Goal: Book appointment/travel/reservation: Book appointment/travel/reservation

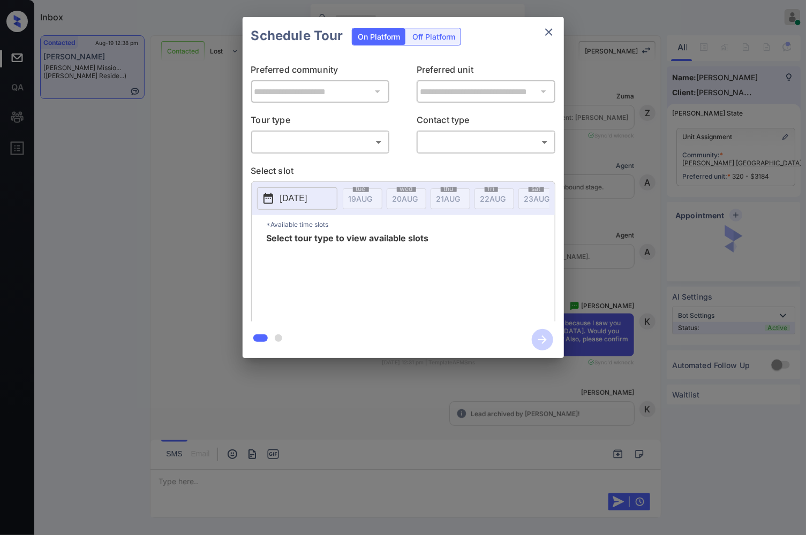
scroll to position [3382, 0]
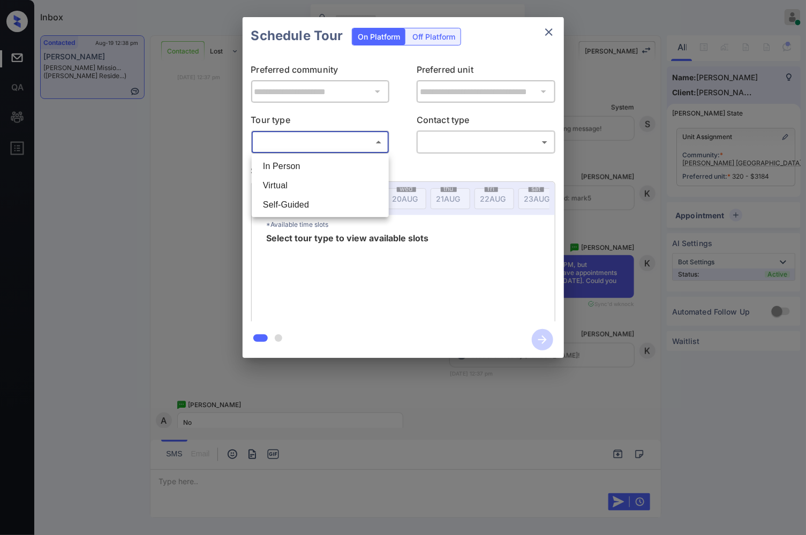
click at [330, 142] on body "Inbox Caroline Dacanay Online Set yourself offline Set yourself on break Profil…" at bounding box center [403, 267] width 806 height 535
click at [335, 169] on li "In Person" at bounding box center [320, 166] width 132 height 19
type input "********"
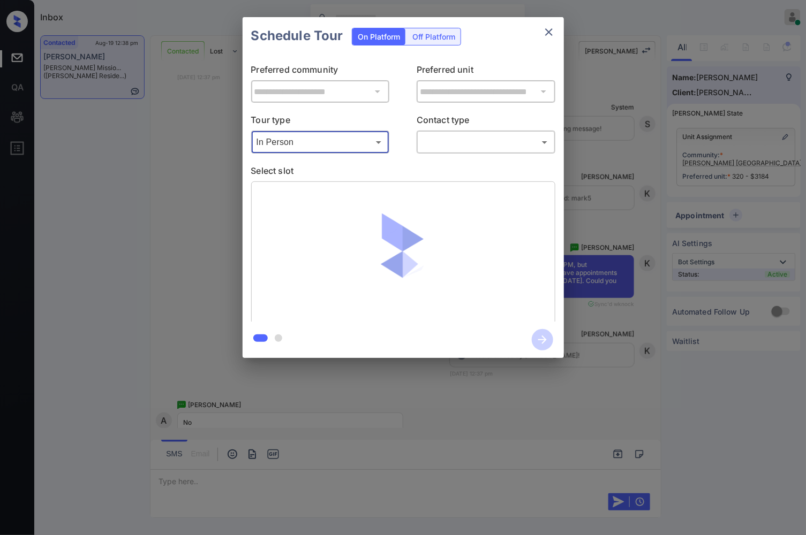
click at [463, 140] on body "Inbox Caroline Dacanay Online Set yourself offline Set yourself on break Profil…" at bounding box center [403, 267] width 806 height 535
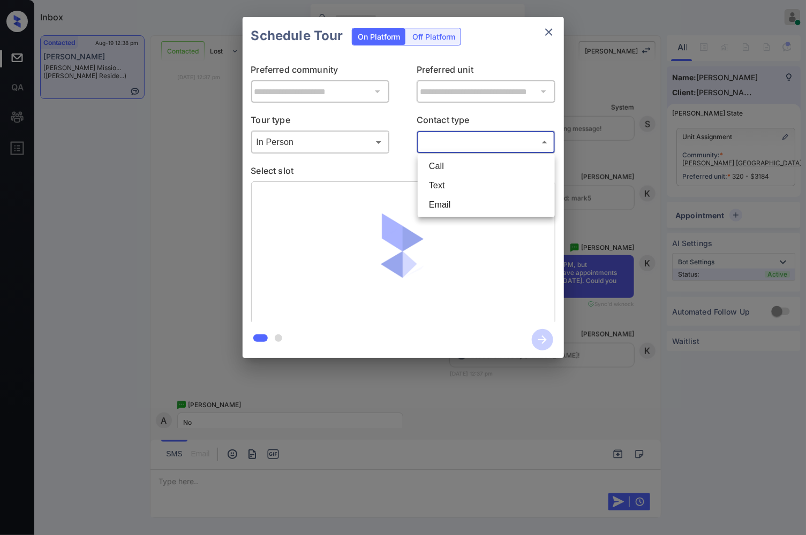
click at [472, 193] on li "Text" at bounding box center [486, 185] width 132 height 19
type input "****"
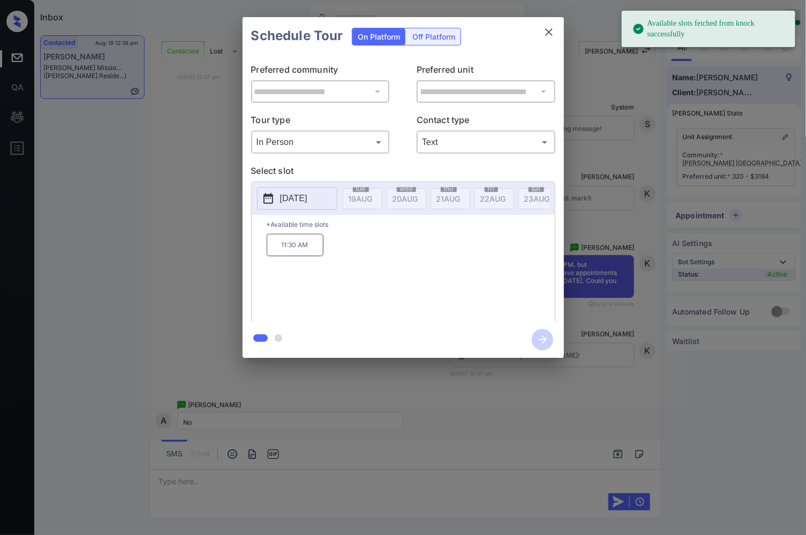
click at [474, 386] on div at bounding box center [403, 267] width 806 height 535
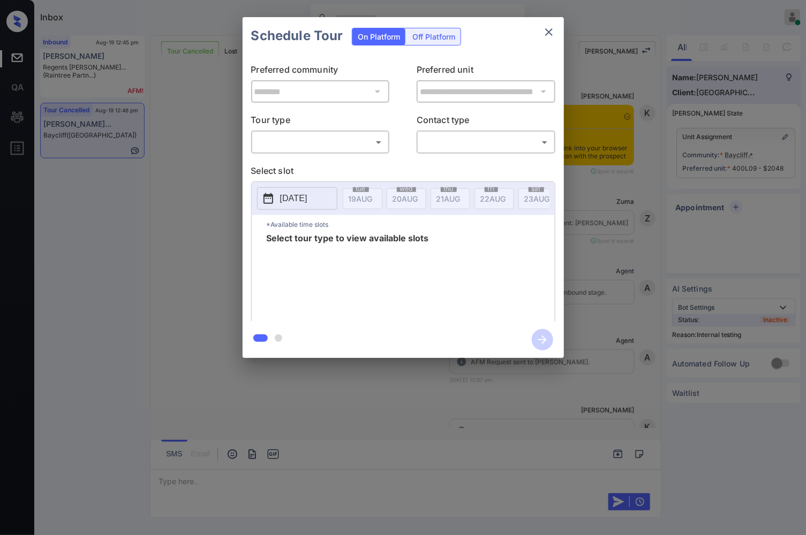
scroll to position [3997, 0]
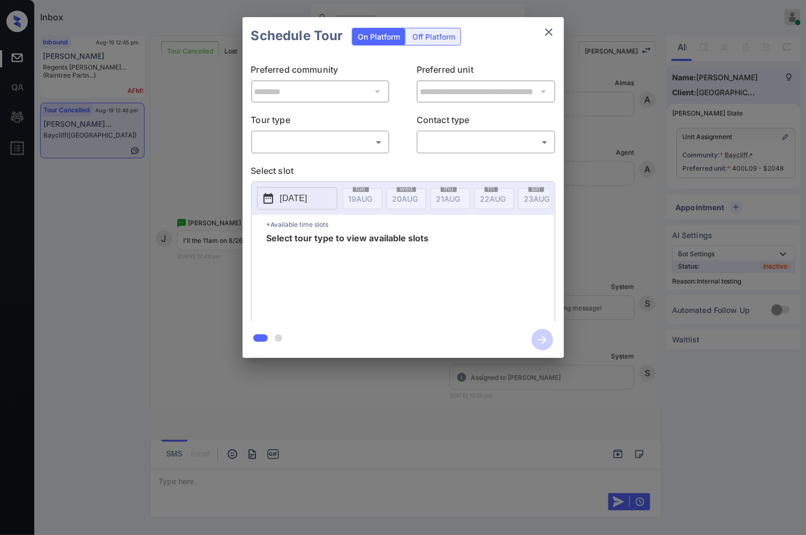
click at [360, 141] on body "Inbox Caroline Dacanay Online Set yourself offline Set yourself on break Profil…" at bounding box center [403, 267] width 806 height 535
click at [371, 179] on div at bounding box center [403, 267] width 806 height 535
click at [375, 166] on p "Select slot" at bounding box center [403, 172] width 304 height 17
click at [367, 140] on body "Inbox Caroline Dacanay Online Set yourself offline Set yourself on break Profil…" at bounding box center [403, 267] width 806 height 535
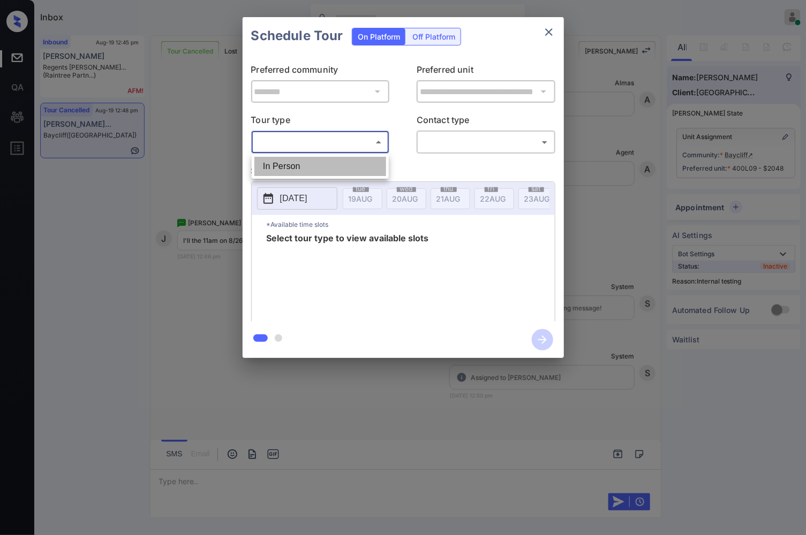
click at [364, 170] on li "In Person" at bounding box center [320, 166] width 132 height 19
type input "********"
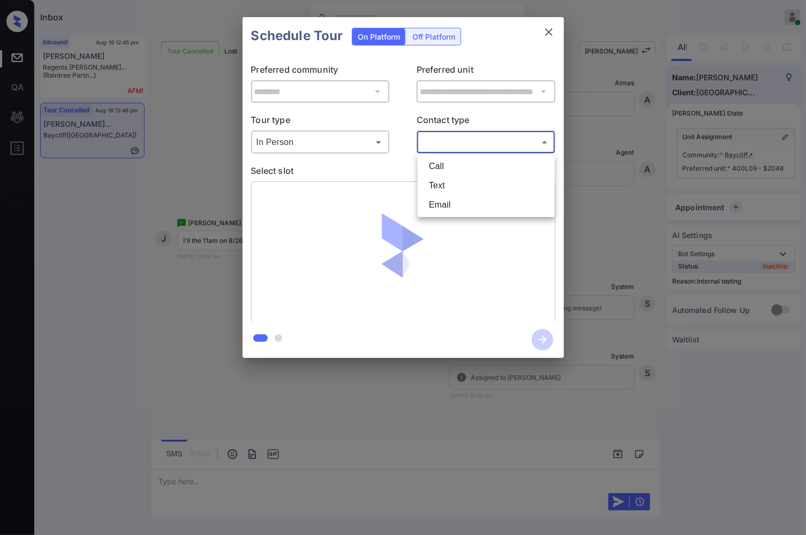
click at [458, 142] on body "Inbox Caroline Dacanay Online Set yourself offline Set yourself on break Profil…" at bounding box center [403, 267] width 806 height 535
click at [452, 183] on li "Text" at bounding box center [486, 185] width 132 height 19
type input "****"
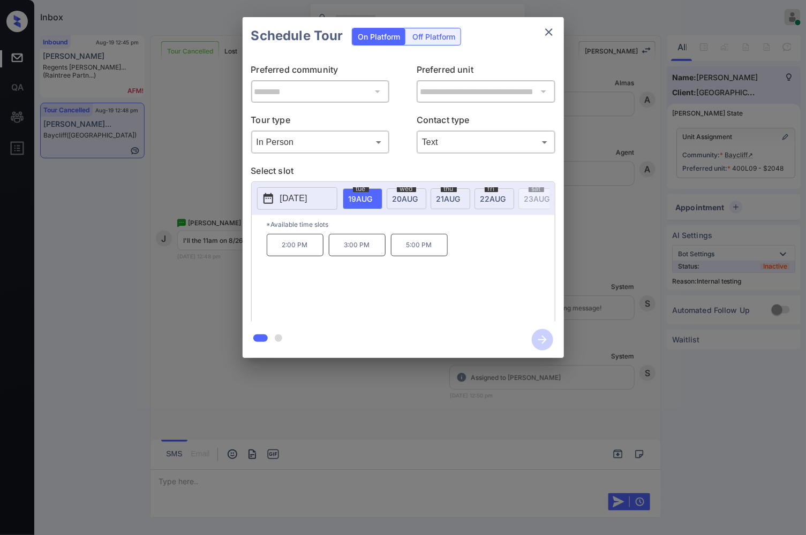
click at [307, 202] on p "[DATE]" at bounding box center [293, 198] width 27 height 13
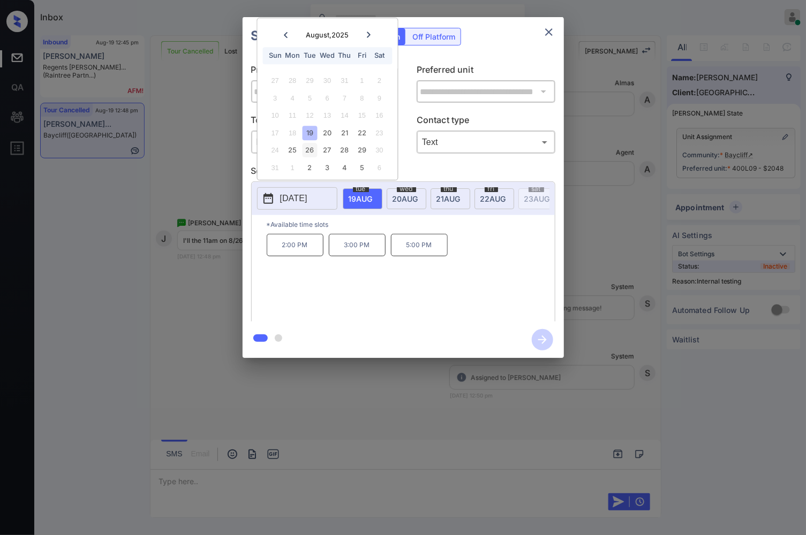
click at [307, 156] on div "26" at bounding box center [310, 151] width 14 height 14
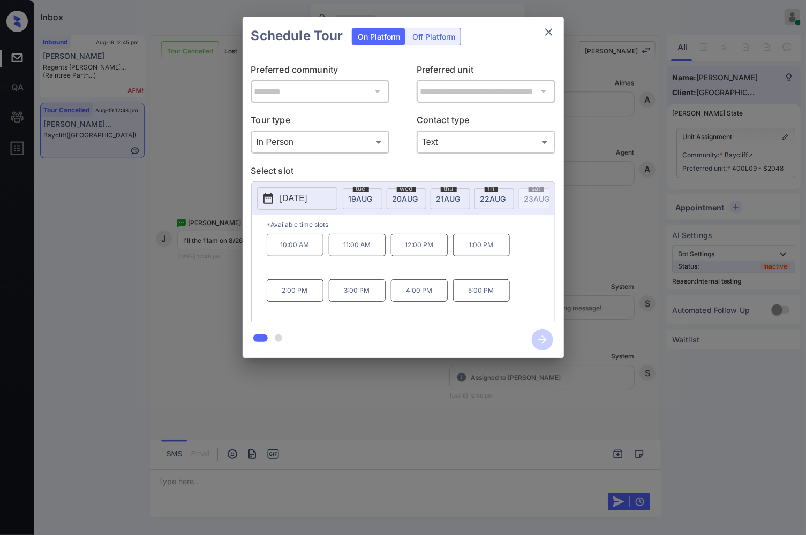
click at [236, 297] on div "**********" at bounding box center [403, 187] width 806 height 375
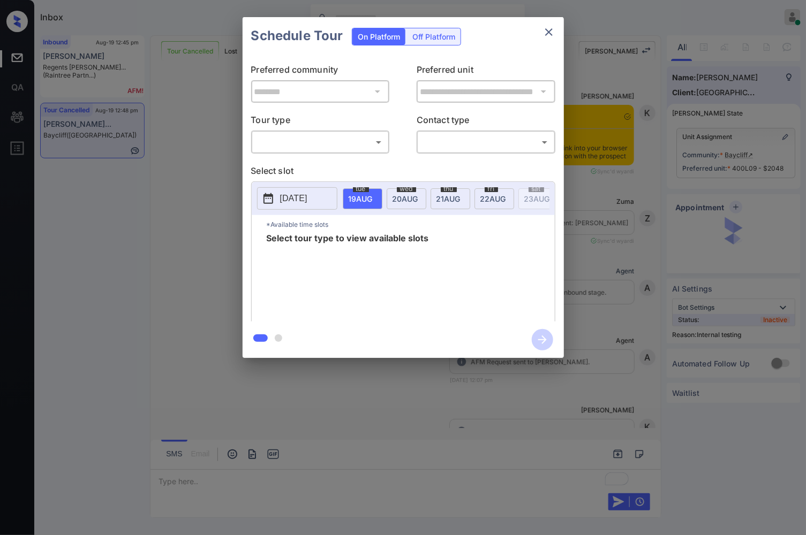
scroll to position [3997, 0]
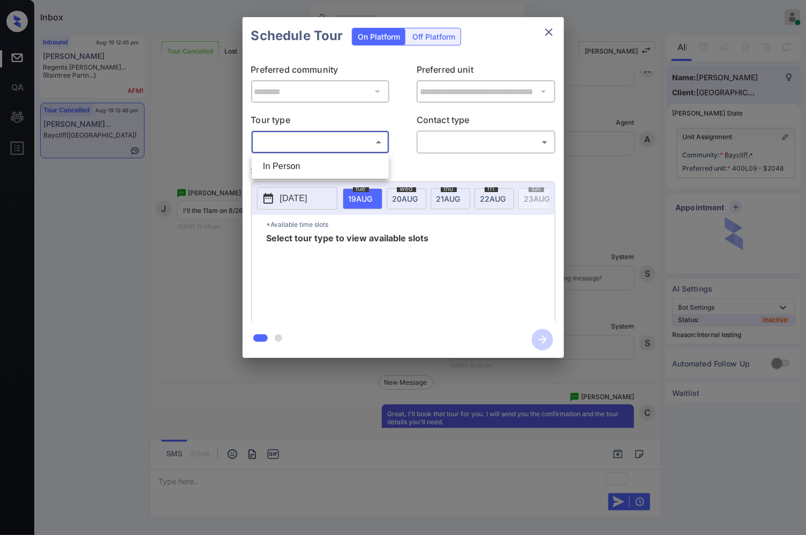
click at [301, 142] on body "Inbox Caroline Dacanay Online Set yourself offline Set yourself on break Profil…" at bounding box center [403, 267] width 806 height 535
click at [302, 160] on li "In Person" at bounding box center [320, 166] width 132 height 19
type input "********"
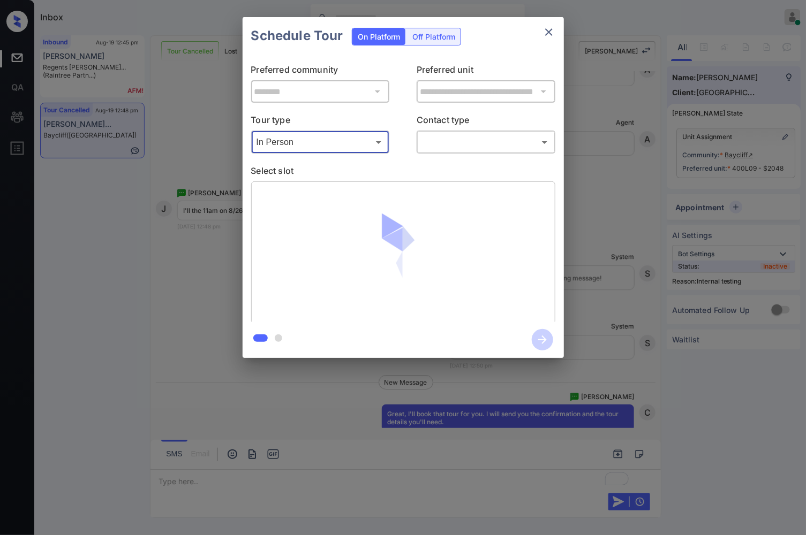
click at [463, 134] on body "Inbox [PERSON_NAME] Online Set yourself offline Set yourself on break Profile S…" at bounding box center [403, 267] width 806 height 535
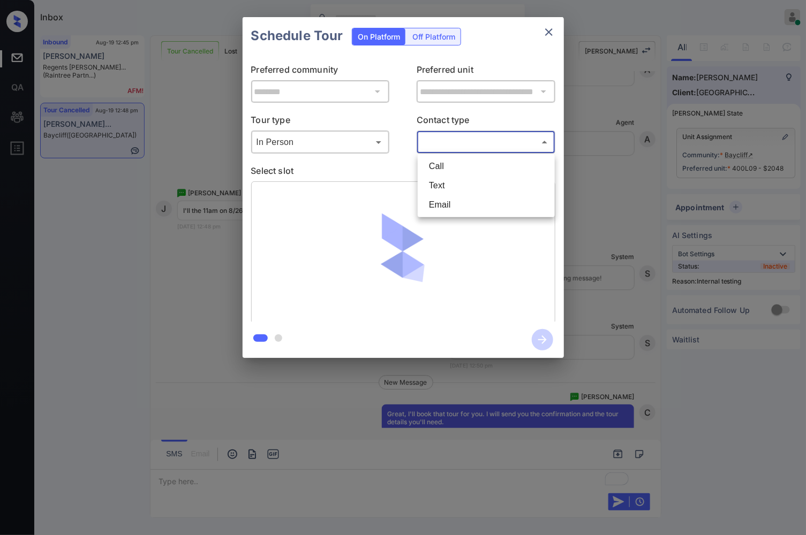
click at [457, 180] on li "Text" at bounding box center [486, 185] width 132 height 19
type input "****"
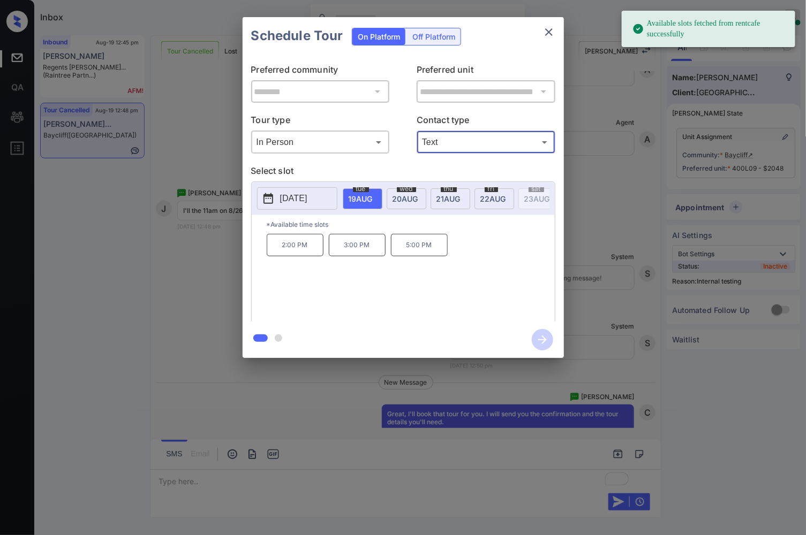
click at [307, 202] on p "[DATE]" at bounding box center [293, 198] width 27 height 13
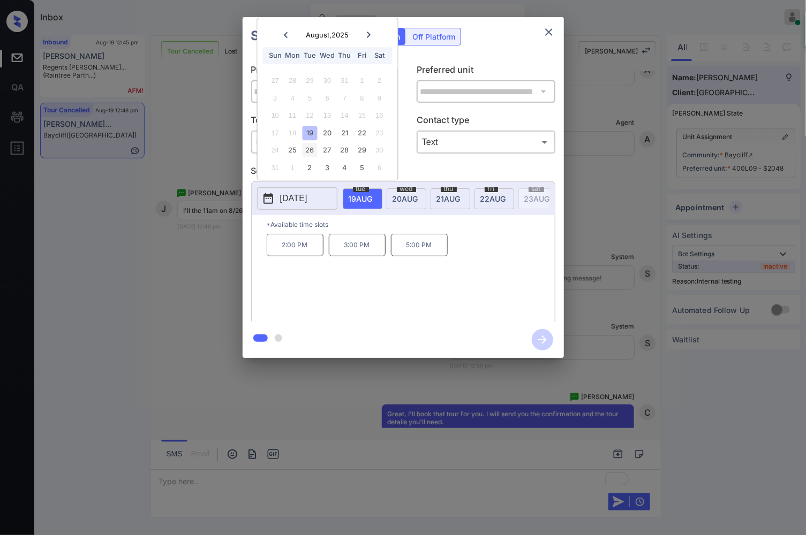
click at [313, 153] on div "26" at bounding box center [310, 151] width 14 height 14
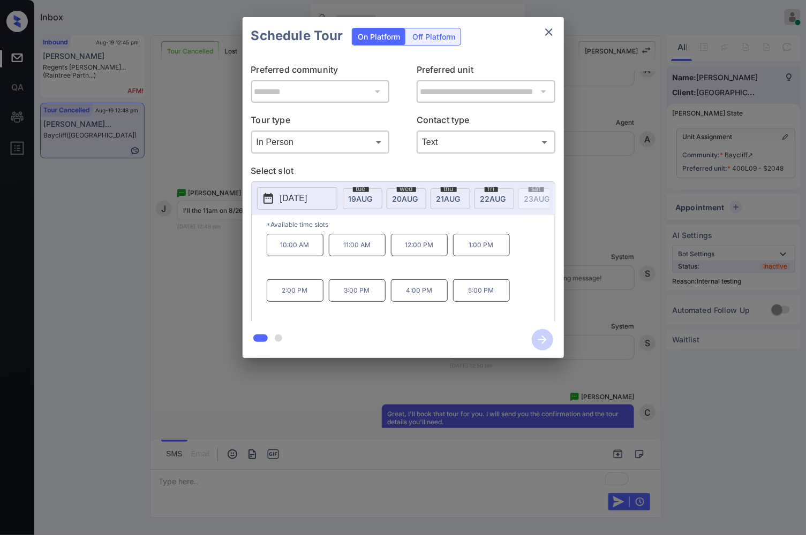
click at [357, 257] on p "11:00 AM" at bounding box center [357, 245] width 57 height 22
click at [537, 343] on icon "button" at bounding box center [542, 339] width 21 height 21
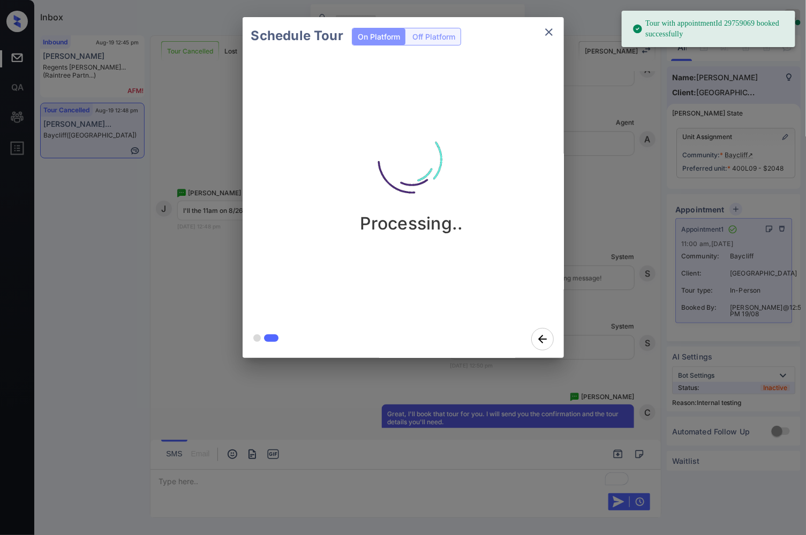
click at [609, 181] on div "Schedule Tour On Platform Off Platform Processing.." at bounding box center [403, 187] width 806 height 375
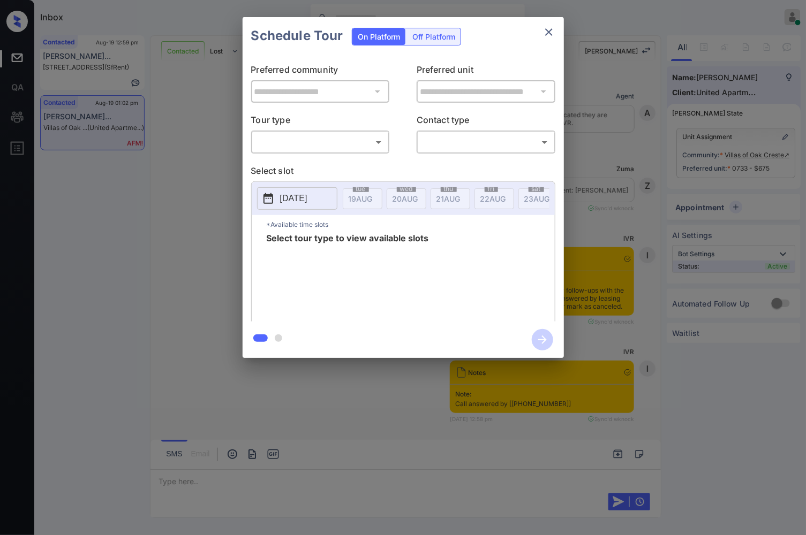
scroll to position [3088, 0]
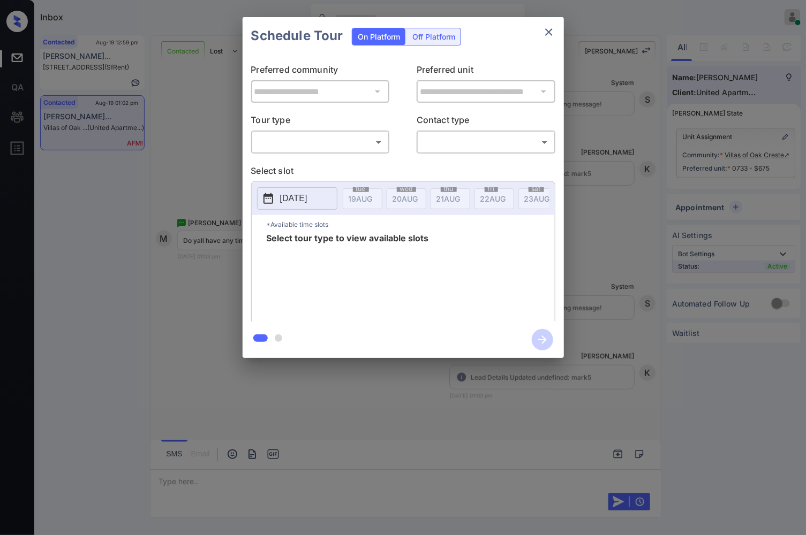
click at [289, 146] on body "Inbox Caroline Dacanay Online Set yourself offline Set yourself on break Profil…" at bounding box center [403, 267] width 806 height 535
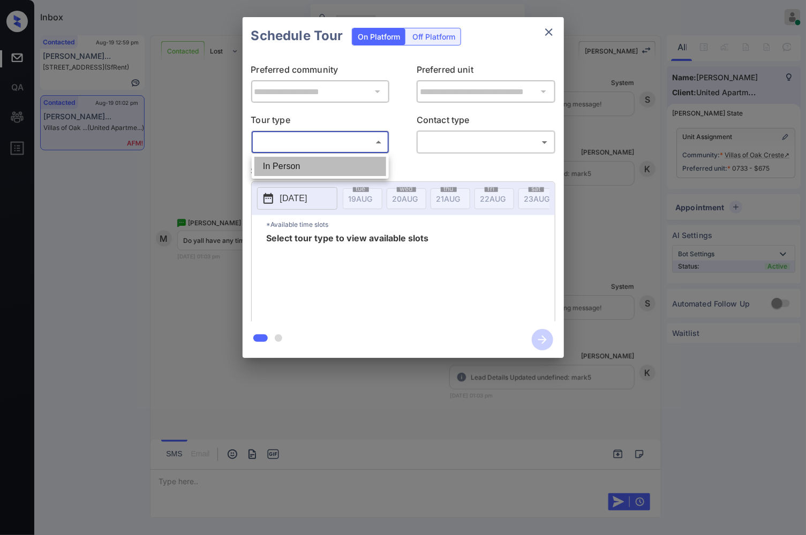
click at [304, 175] on li "In Person" at bounding box center [320, 166] width 132 height 19
type input "********"
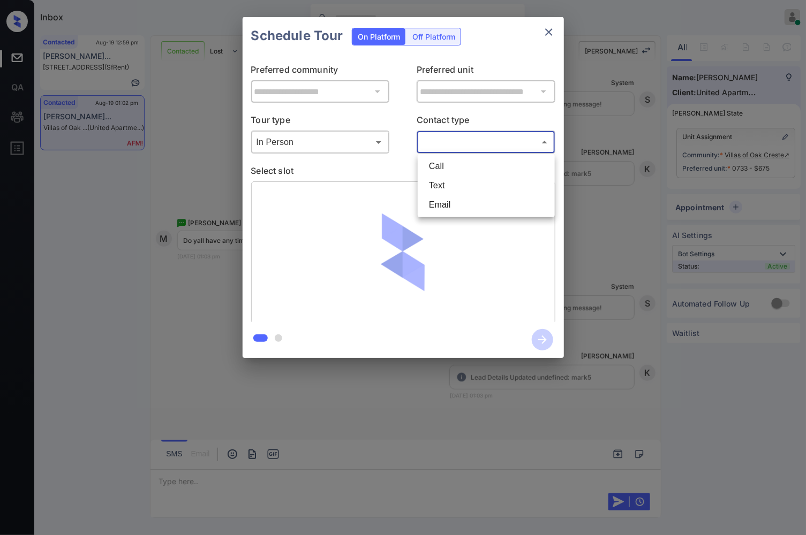
click at [461, 133] on body "Inbox Caroline Dacanay Online Set yourself offline Set yourself on break Profil…" at bounding box center [403, 267] width 806 height 535
click at [443, 178] on li "Text" at bounding box center [486, 185] width 132 height 19
type input "****"
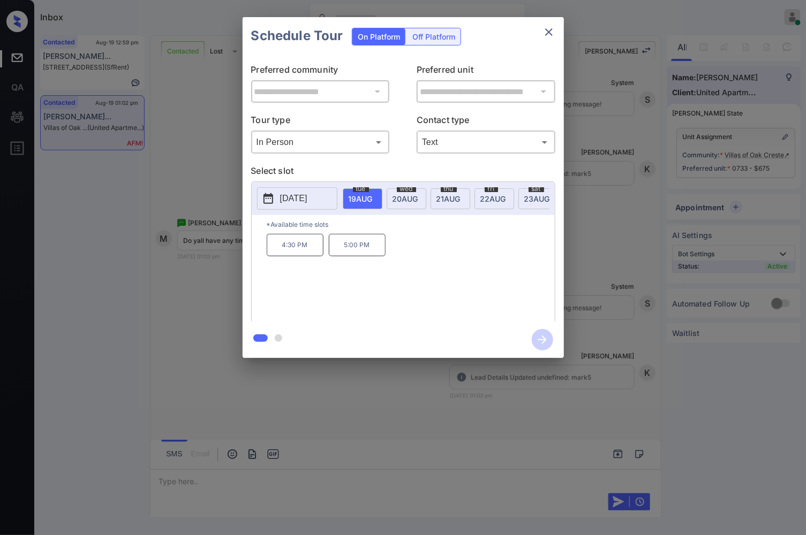
click at [534, 52] on div "Schedule Tour On Platform Off Platform" at bounding box center [403, 35] width 321 height 37
click at [307, 195] on p "[DATE]" at bounding box center [293, 198] width 27 height 13
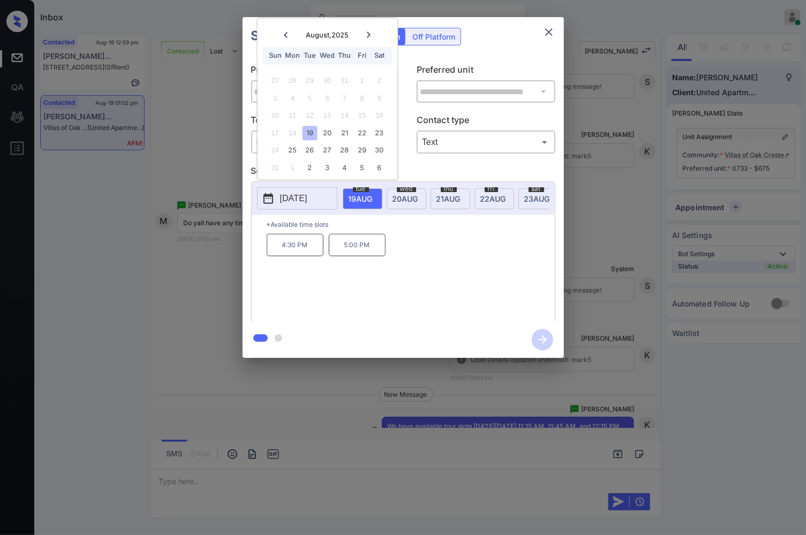
click at [370, 36] on icon at bounding box center [369, 35] width 6 height 6
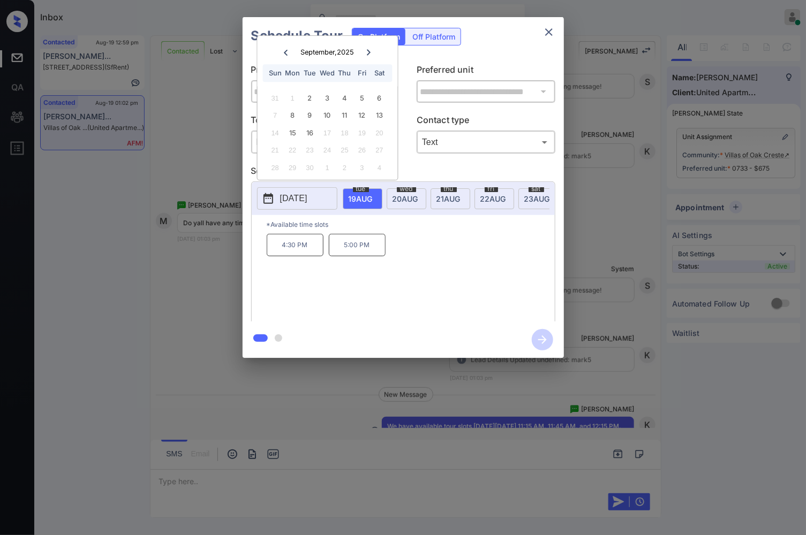
click at [215, 279] on div "**********" at bounding box center [403, 187] width 806 height 375
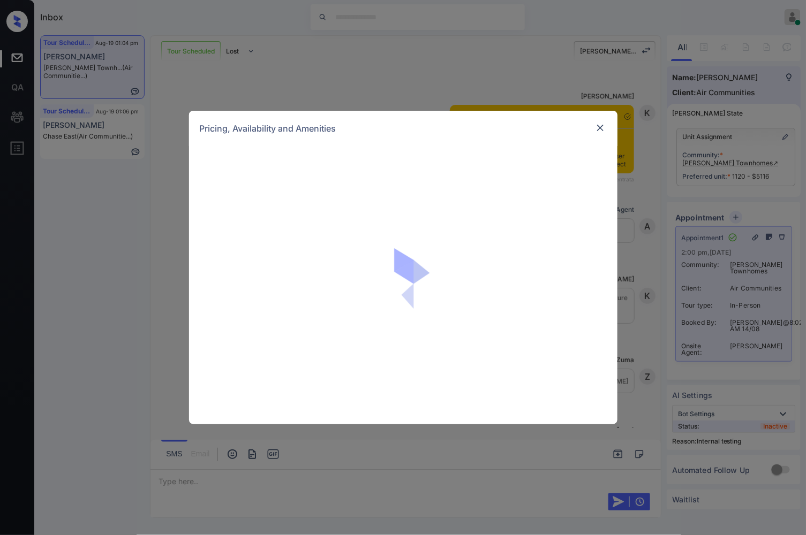
scroll to position [7595, 0]
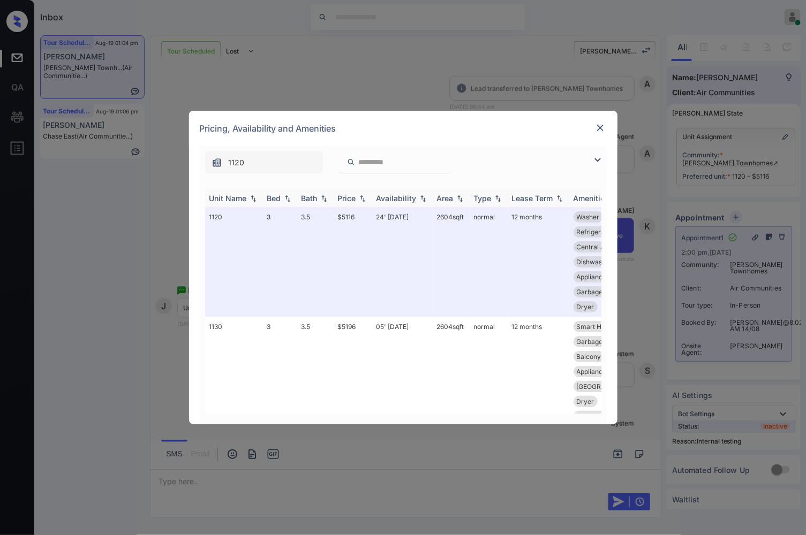
click at [359, 199] on img at bounding box center [362, 198] width 11 height 7
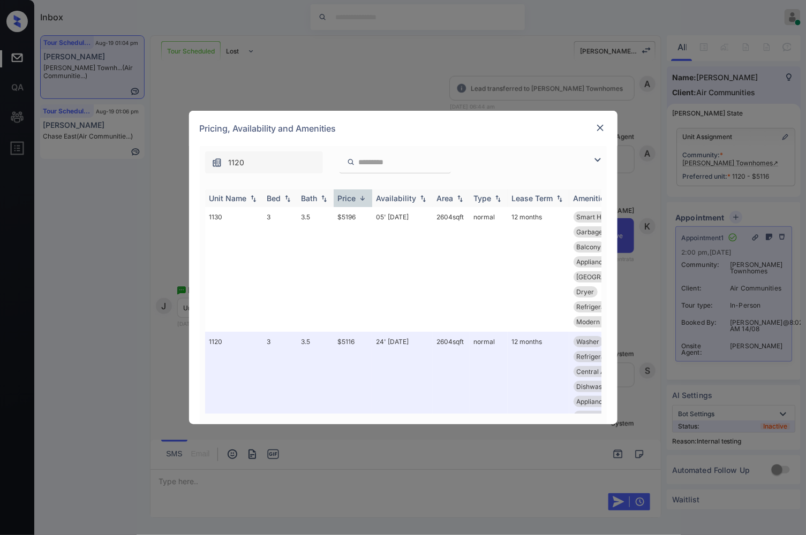
click at [359, 199] on img at bounding box center [362, 198] width 11 height 8
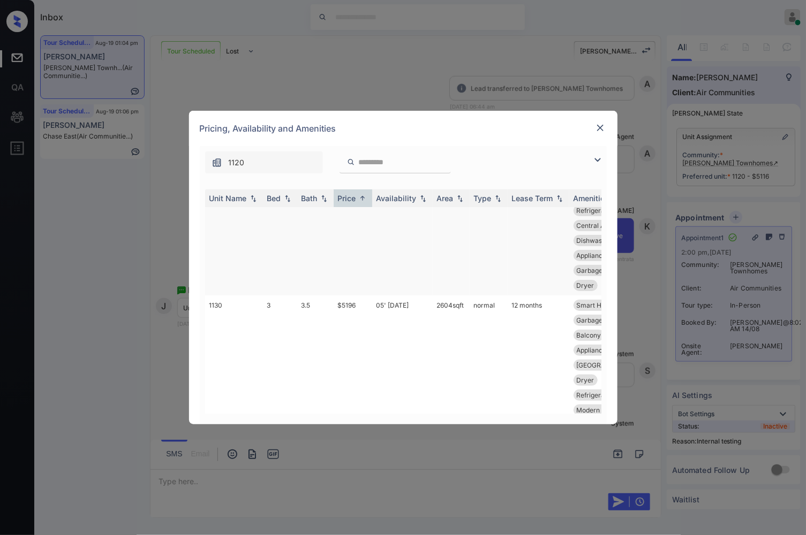
scroll to position [0, 0]
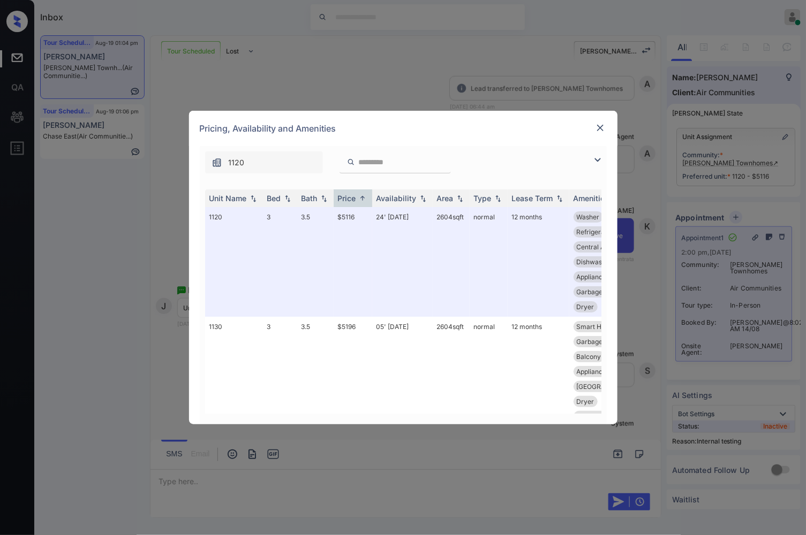
click at [604, 126] on img at bounding box center [600, 128] width 11 height 11
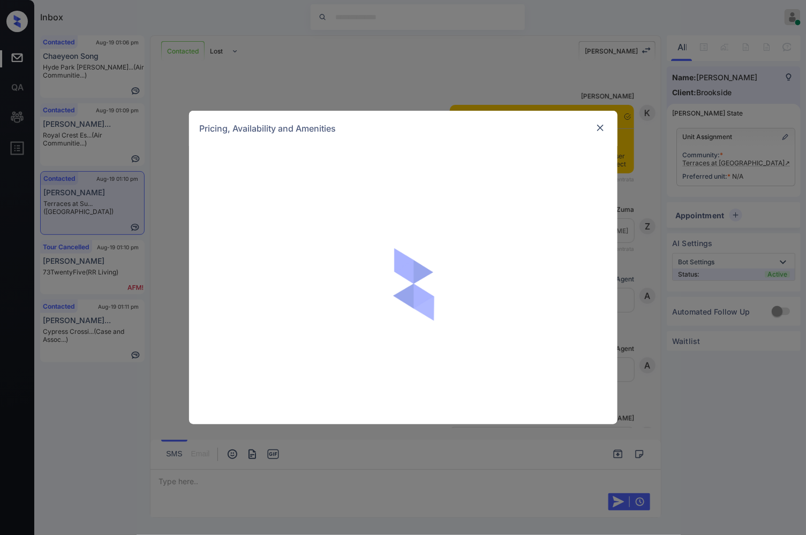
scroll to position [1600, 0]
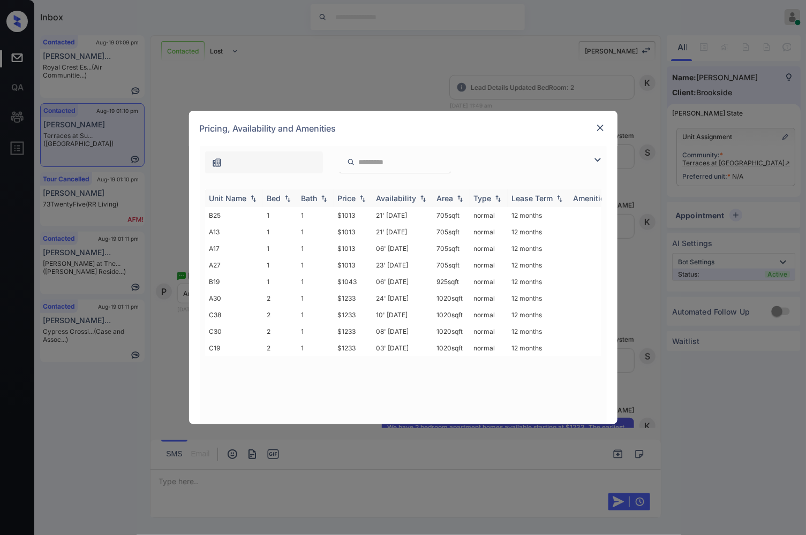
click at [362, 198] on img at bounding box center [362, 198] width 11 height 7
click at [362, 198] on img at bounding box center [362, 198] width 11 height 8
click at [356, 296] on td "$1233" at bounding box center [353, 298] width 39 height 17
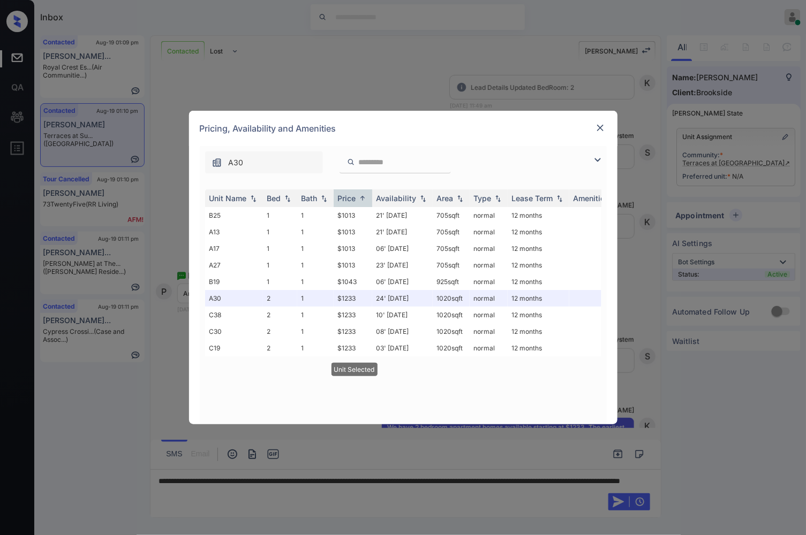
click at [597, 127] on img at bounding box center [600, 128] width 11 height 11
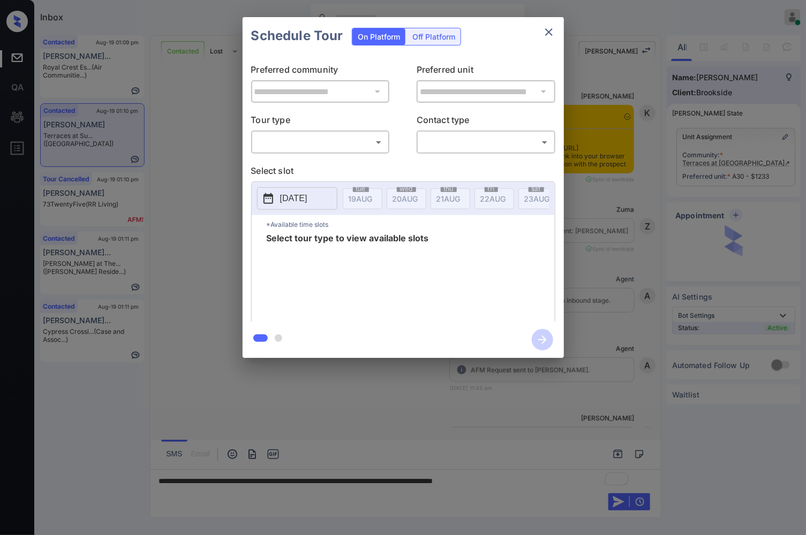
scroll to position [5003, 0]
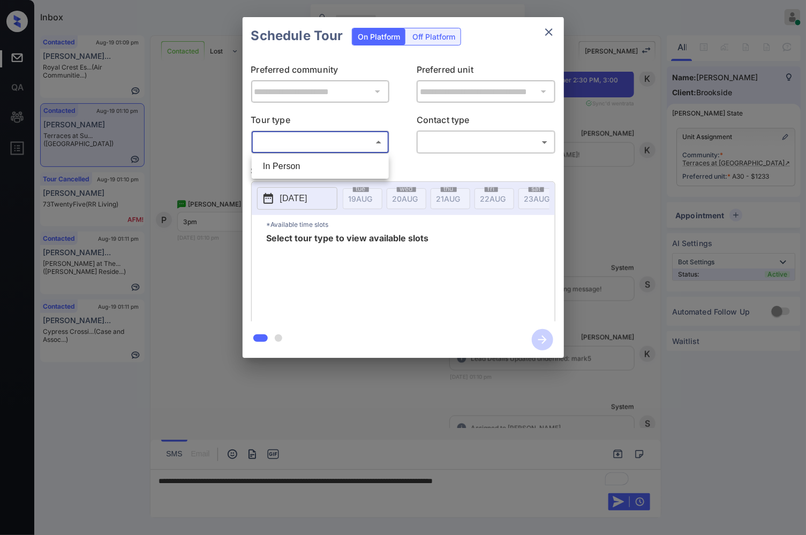
click at [329, 142] on body "Inbox Caroline Dacanay Online Set yourself offline Set yourself on break Profil…" at bounding box center [403, 267] width 806 height 535
click at [328, 160] on li "In Person" at bounding box center [320, 166] width 132 height 19
type input "********"
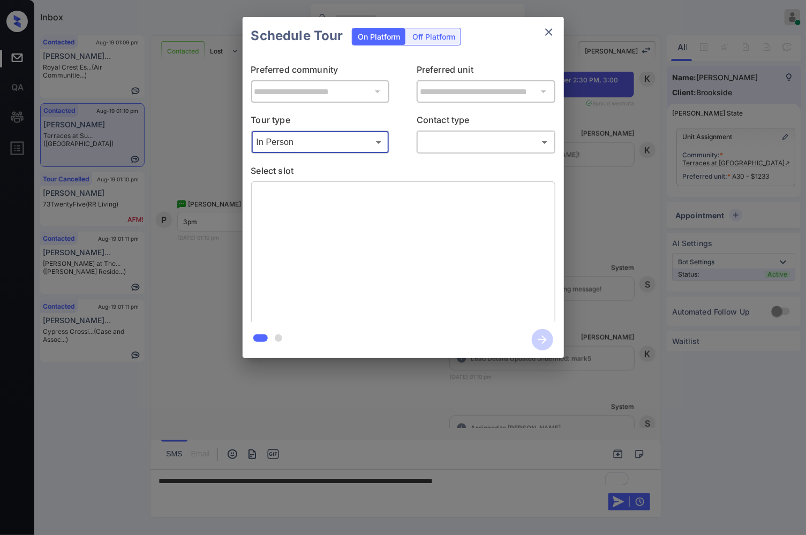
click at [479, 139] on body "Inbox Caroline Dacanay Online Set yourself offline Set yourself on break Profil…" at bounding box center [403, 267] width 806 height 535
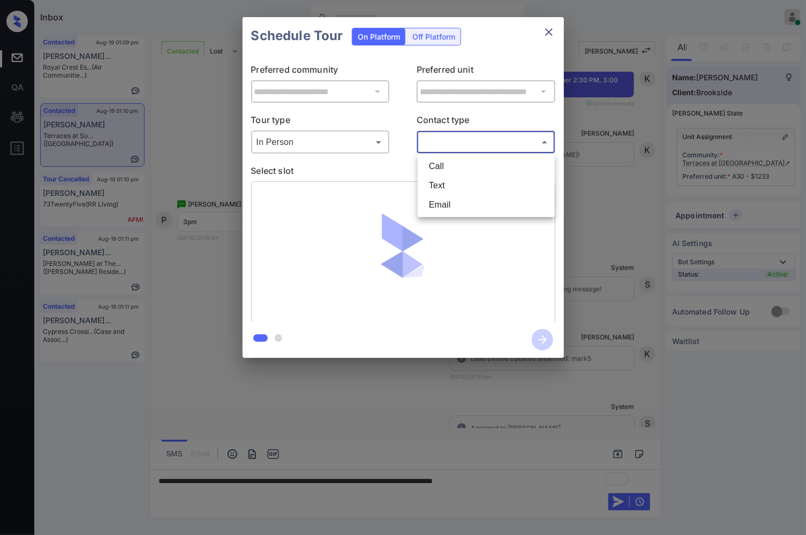
drag, startPoint x: 467, startPoint y: 173, endPoint x: 469, endPoint y: 191, distance: 17.7
click at [469, 191] on ul "Call Text Email" at bounding box center [486, 185] width 137 height 63
click at [469, 191] on li "Text" at bounding box center [486, 185] width 132 height 19
type input "****"
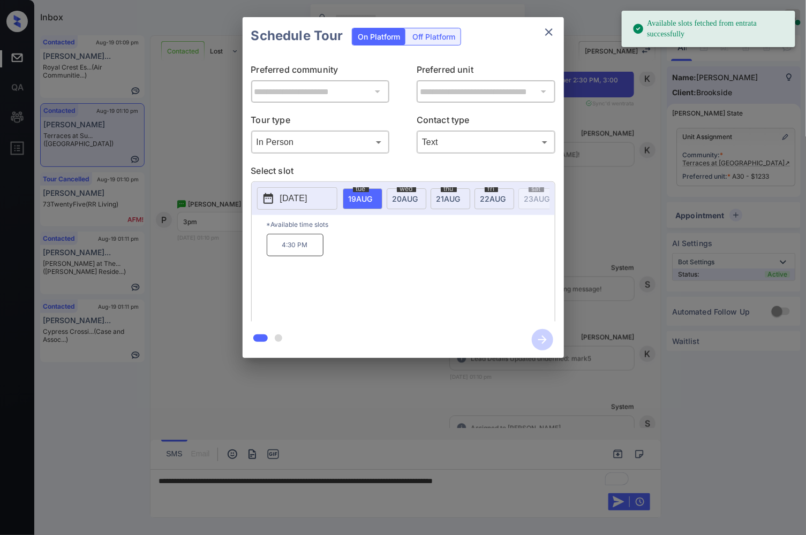
click at [373, 197] on span "20 AUG" at bounding box center [361, 198] width 24 height 9
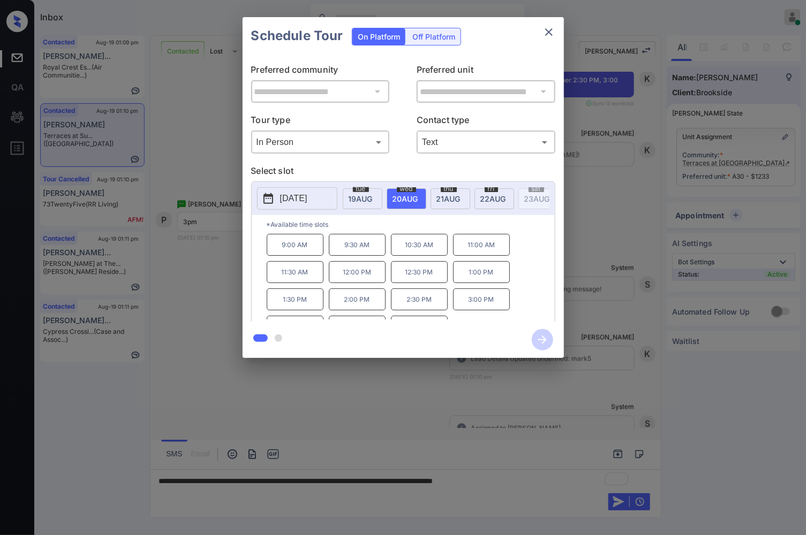
click at [549, 487] on div at bounding box center [403, 267] width 806 height 535
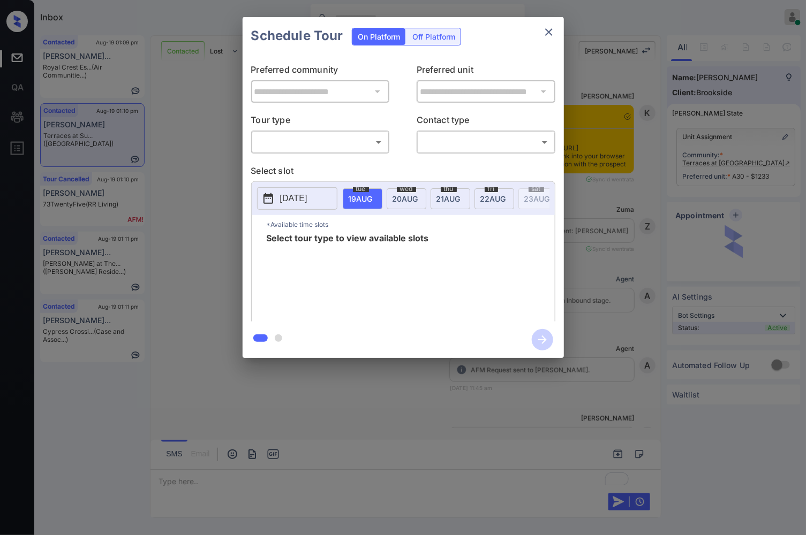
scroll to position [5003, 0]
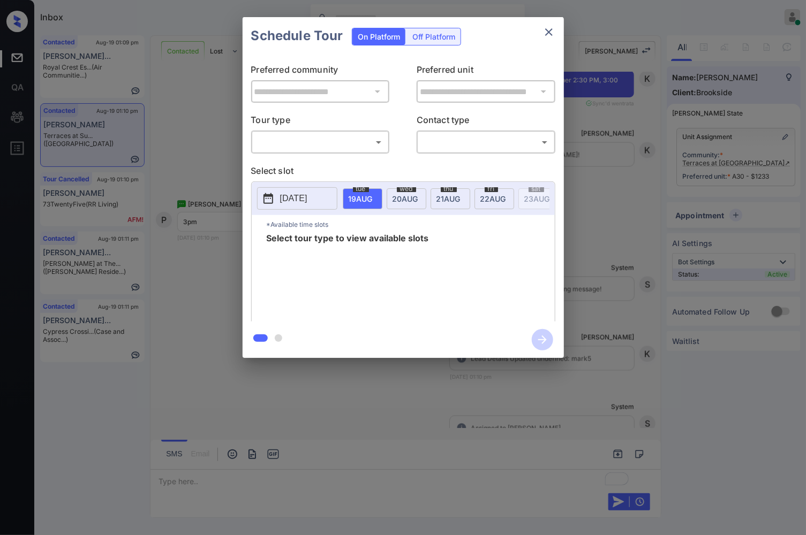
click at [329, 197] on button "[DATE]" at bounding box center [297, 198] width 80 height 22
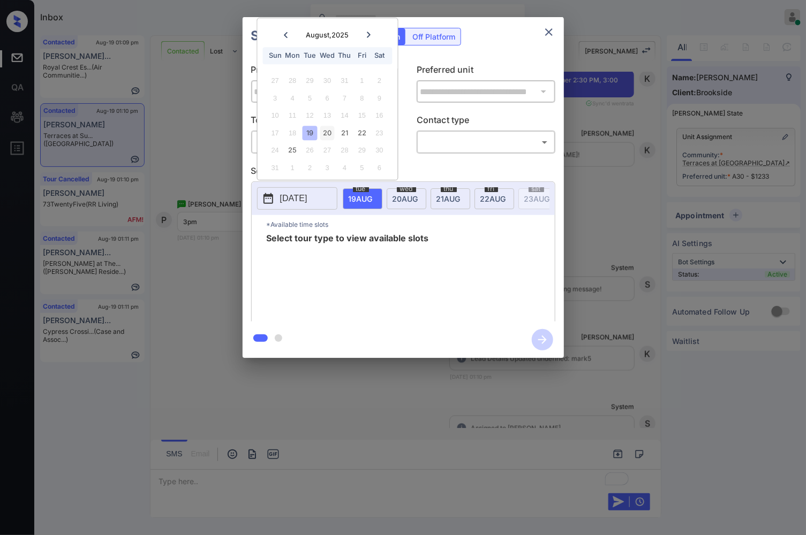
click at [332, 133] on div "20" at bounding box center [327, 133] width 14 height 14
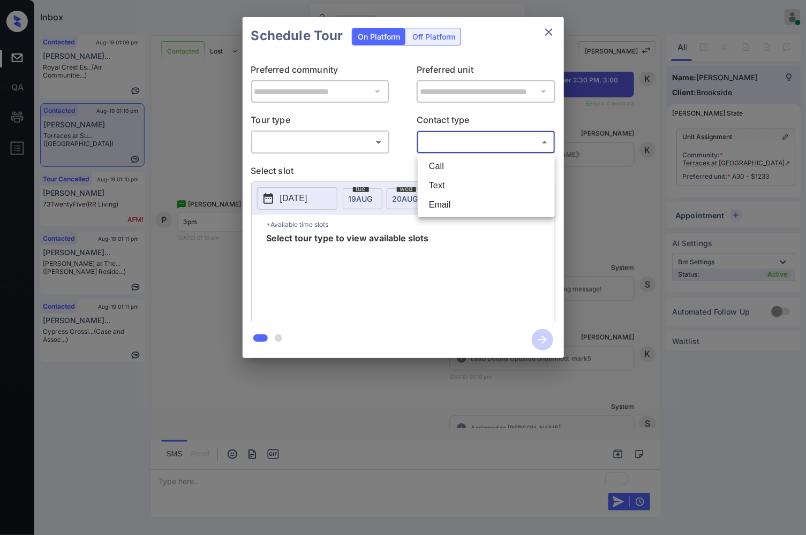
drag, startPoint x: 429, startPoint y: 145, endPoint x: 447, endPoint y: 170, distance: 31.2
click at [429, 145] on body "Inbox [PERSON_NAME] Online Set yourself offline Set yourself on break Profile S…" at bounding box center [403, 267] width 806 height 535
click at [451, 185] on li "Text" at bounding box center [486, 185] width 132 height 19
type input "****"
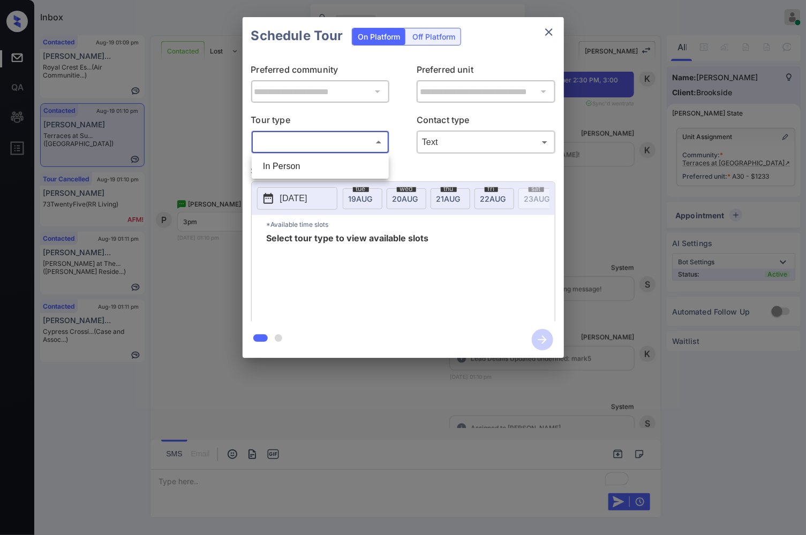
click at [363, 141] on body "Inbox [PERSON_NAME] Online Set yourself offline Set yourself on break Profile S…" at bounding box center [403, 267] width 806 height 535
click at [367, 175] on li "In Person" at bounding box center [320, 166] width 132 height 19
type input "********"
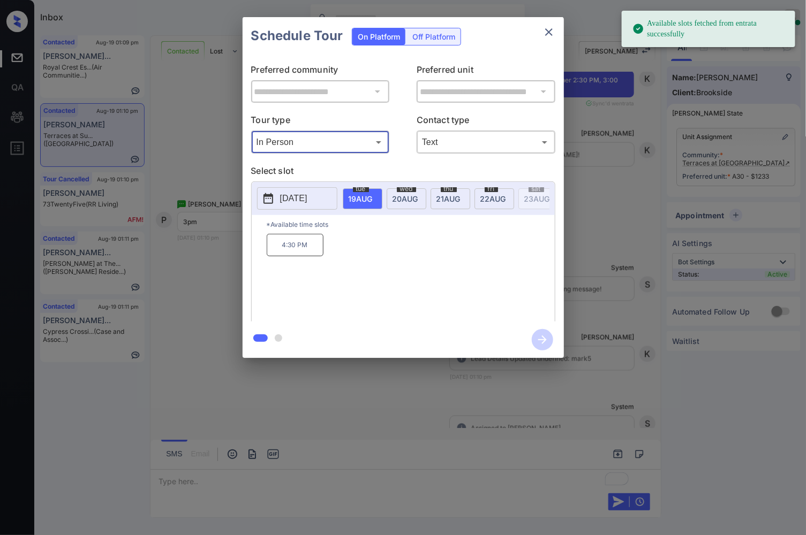
click at [373, 201] on span "[DATE]" at bounding box center [361, 198] width 24 height 9
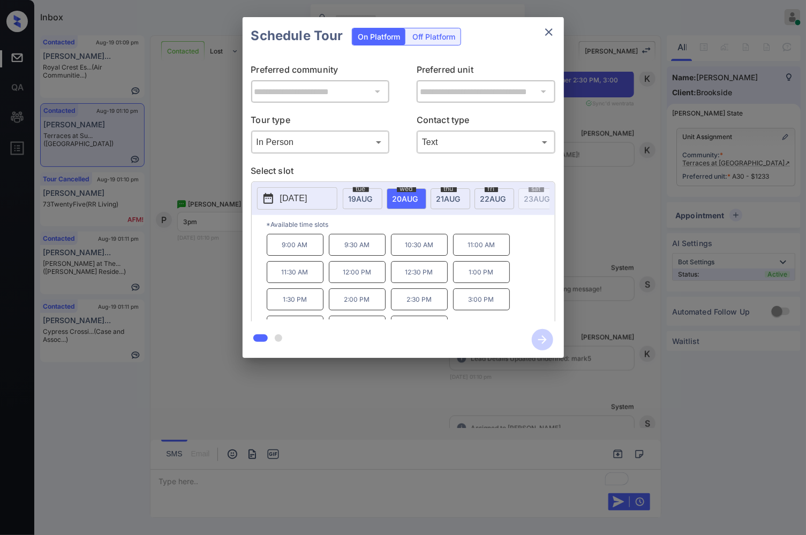
drag, startPoint x: 474, startPoint y: 307, endPoint x: 533, endPoint y: 327, distance: 61.5
click at [475, 308] on p "3:00 PM" at bounding box center [481, 300] width 57 height 22
click at [542, 343] on icon "button" at bounding box center [542, 340] width 9 height 9
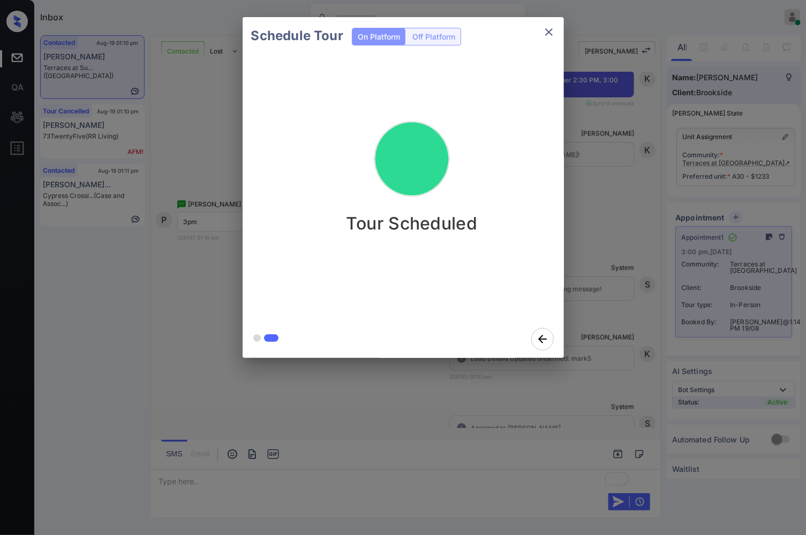
click at [585, 329] on div "Schedule Tour On Platform Off Platform Tour Scheduled" at bounding box center [403, 187] width 806 height 375
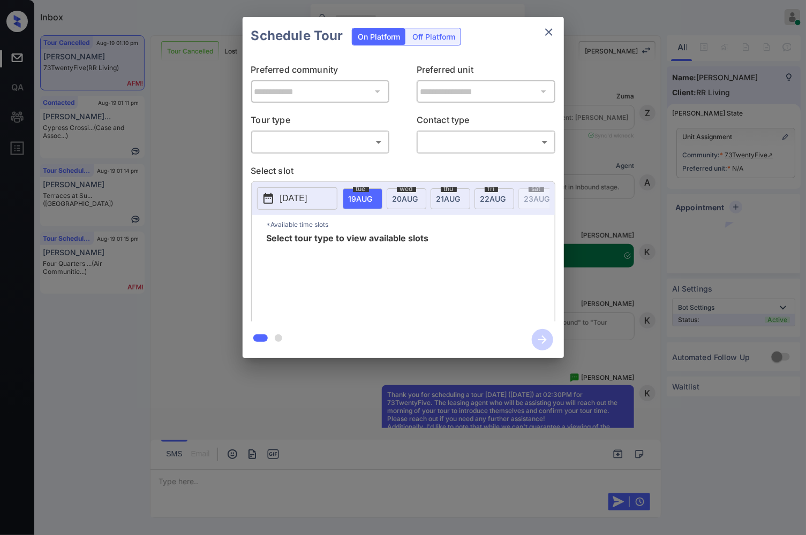
scroll to position [2413, 0]
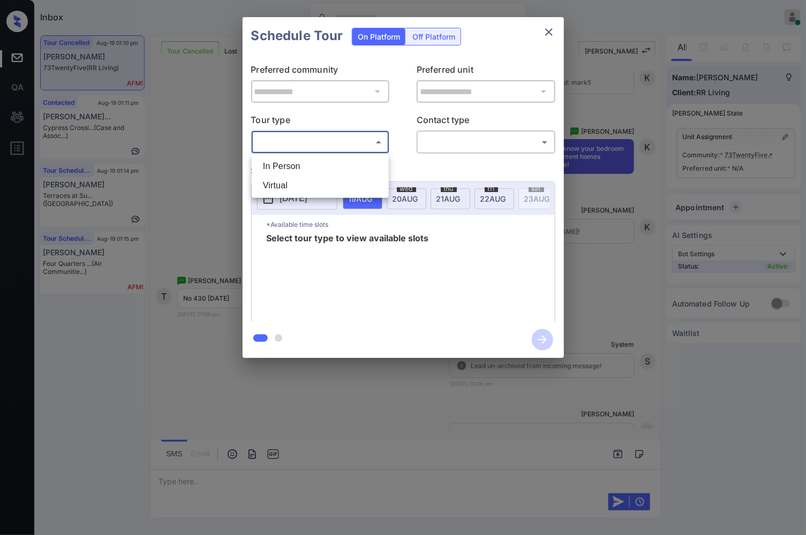
click at [375, 147] on body "Inbox [PERSON_NAME] Online Set yourself offline Set yourself on break Profile S…" at bounding box center [403, 267] width 806 height 535
click at [363, 166] on li "In Person" at bounding box center [320, 166] width 132 height 19
type input "********"
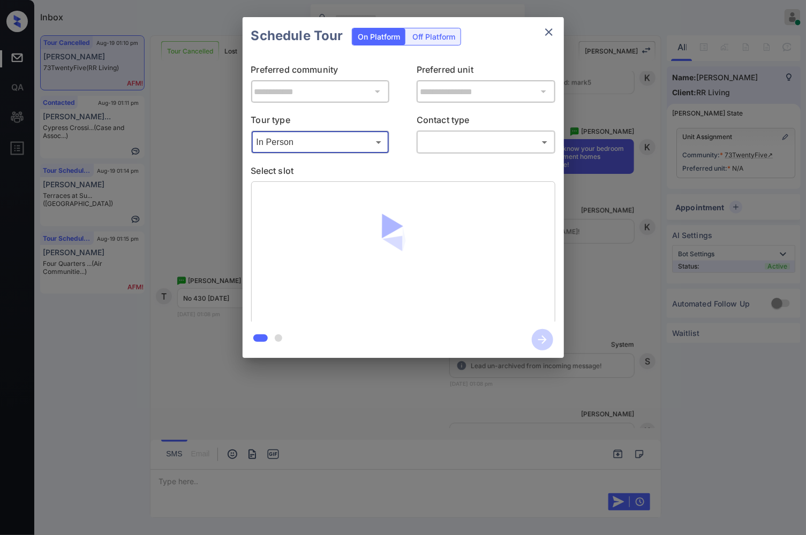
click at [467, 142] on body "Inbox [PERSON_NAME] Online Set yourself offline Set yourself on break Profile S…" at bounding box center [403, 267] width 806 height 535
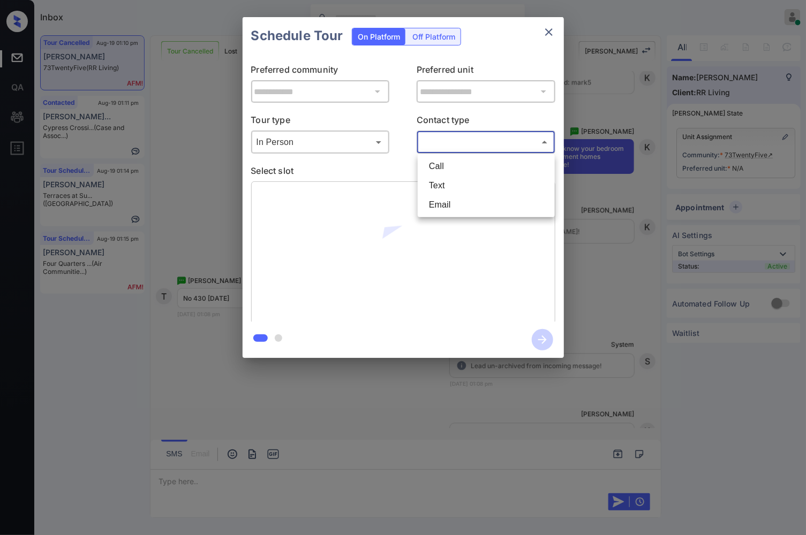
click at [461, 179] on li "Text" at bounding box center [486, 185] width 132 height 19
type input "****"
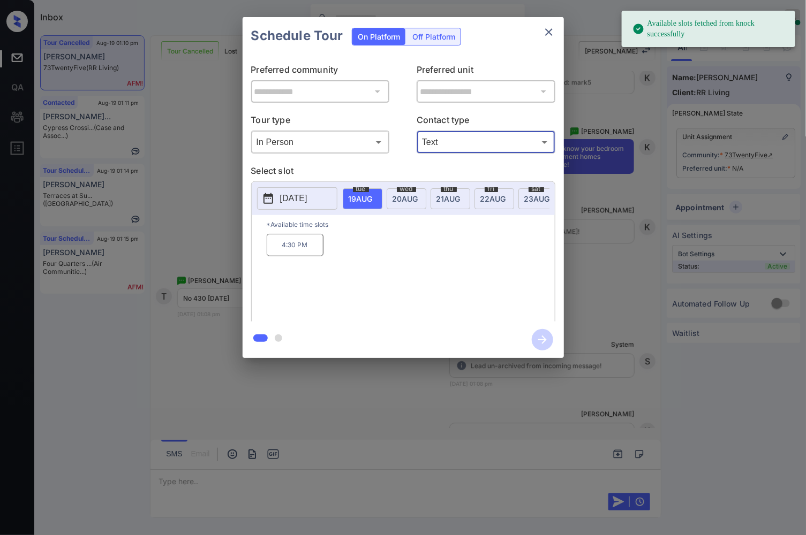
click at [590, 212] on div "**********" at bounding box center [403, 187] width 806 height 375
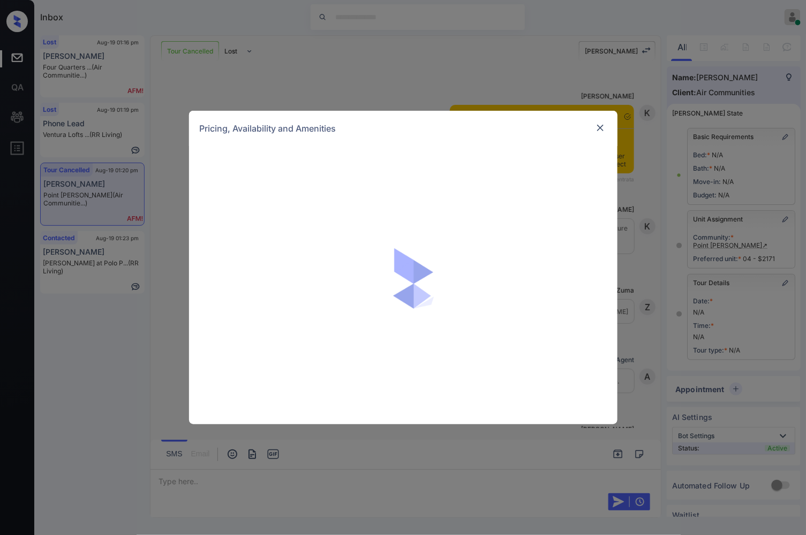
scroll to position [2724, 0]
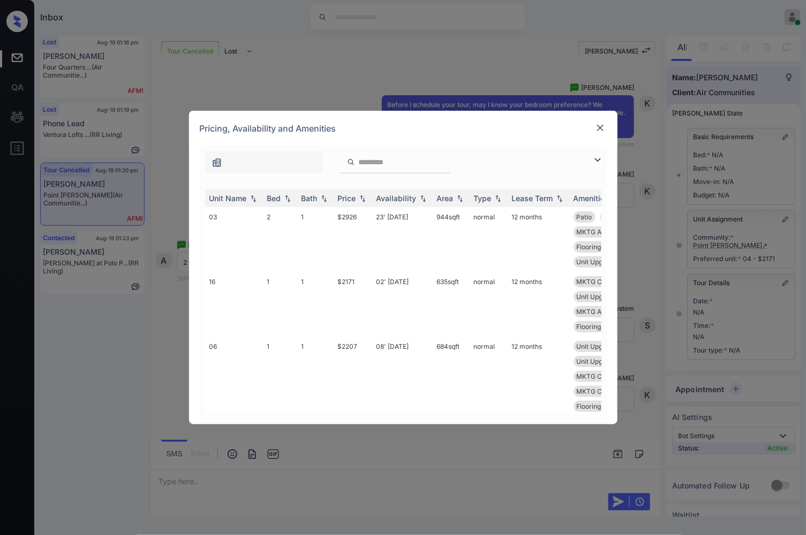
click at [538, 149] on div at bounding box center [403, 159] width 407 height 27
click at [368, 197] on th "Price" at bounding box center [353, 199] width 39 height 18
click at [361, 199] on img at bounding box center [362, 198] width 11 height 7
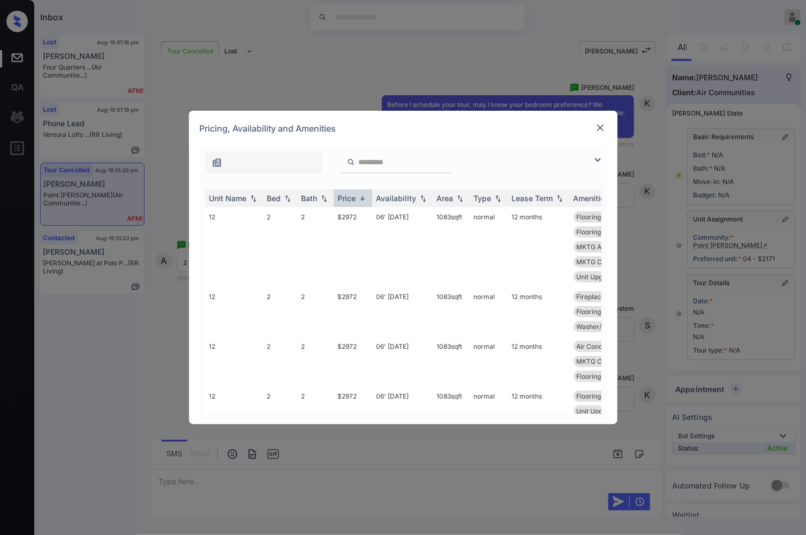
click at [539, 131] on div "Pricing, Availability and Amenities" at bounding box center [403, 128] width 428 height 35
click at [363, 197] on img at bounding box center [362, 198] width 11 height 8
click at [600, 127] on img at bounding box center [600, 128] width 11 height 11
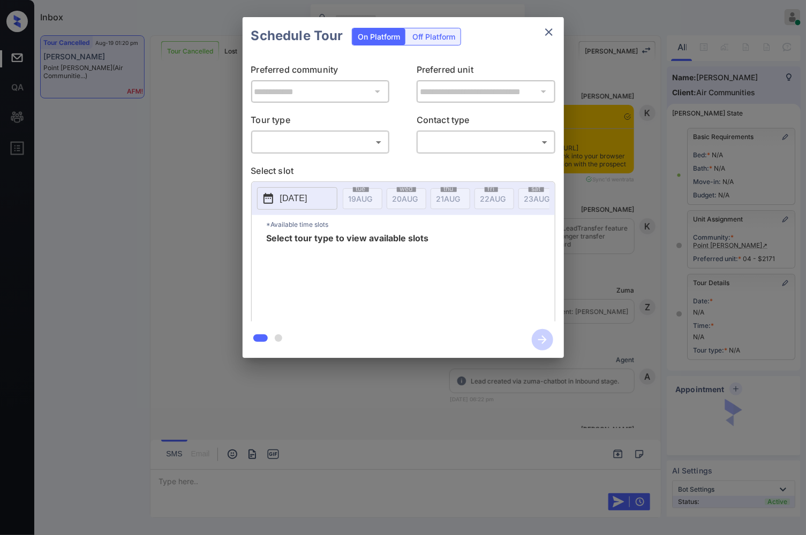
scroll to position [1891, 0]
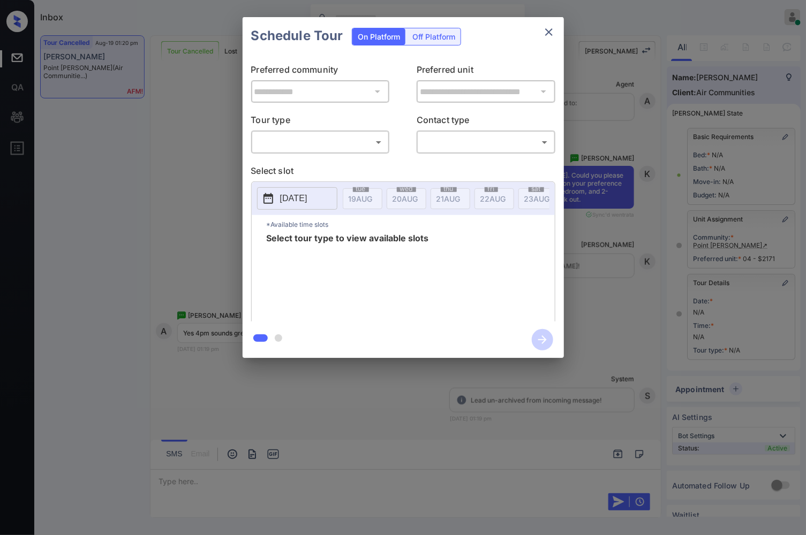
click at [293, 135] on body "Inbox [PERSON_NAME] Online Set yourself offline Set yourself on break Profile S…" at bounding box center [403, 267] width 806 height 535
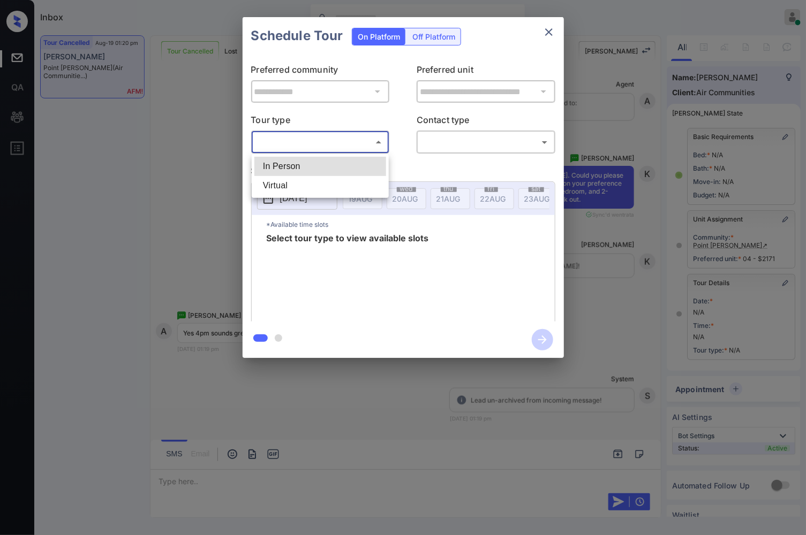
click at [298, 170] on li "In Person" at bounding box center [320, 166] width 132 height 19
type input "********"
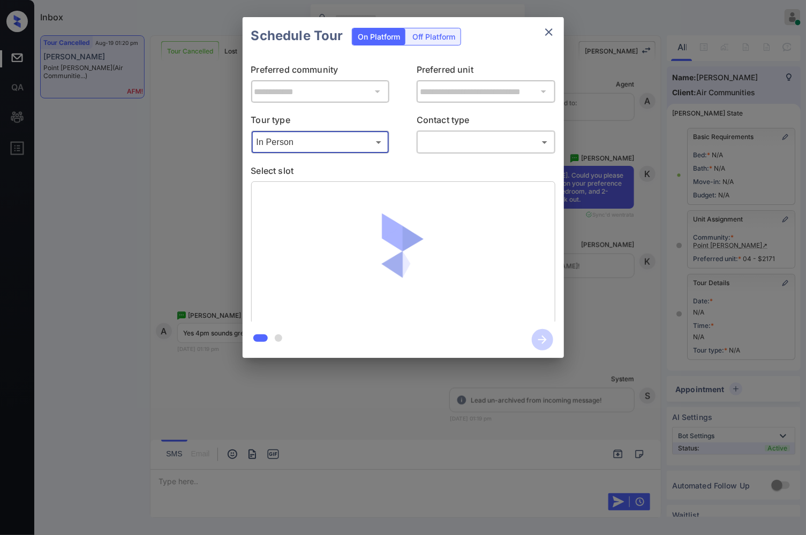
click at [463, 140] on body "Inbox [PERSON_NAME] Online Set yourself offline Set yourself on break Profile S…" at bounding box center [403, 267] width 806 height 535
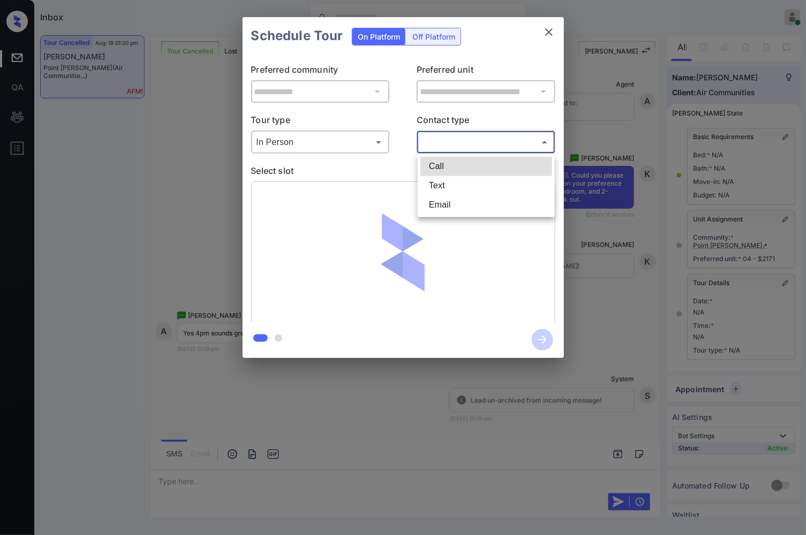
click at [451, 185] on li "Text" at bounding box center [486, 185] width 132 height 19
type input "****"
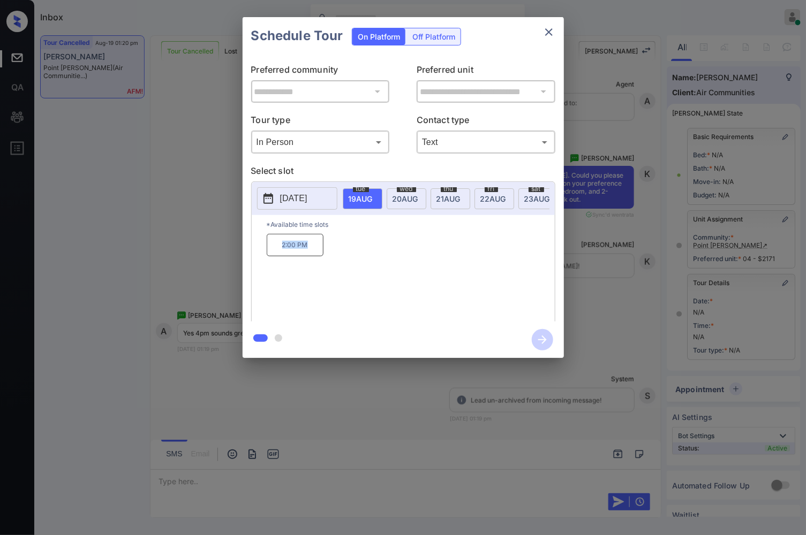
drag, startPoint x: 295, startPoint y: 256, endPoint x: 276, endPoint y: 256, distance: 18.7
click at [276, 256] on p "2:00 PM" at bounding box center [295, 245] width 57 height 22
copy p "2:00 PM"
click at [190, 265] on div "**********" at bounding box center [403, 187] width 806 height 375
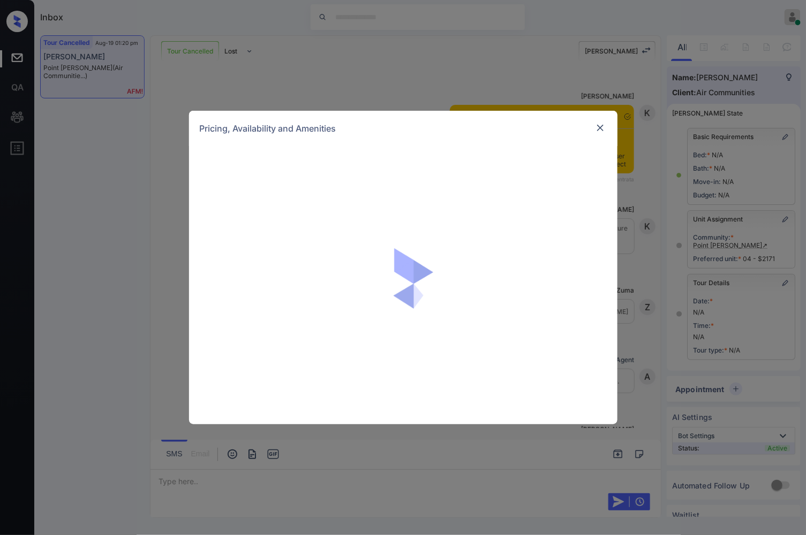
scroll to position [2842, 0]
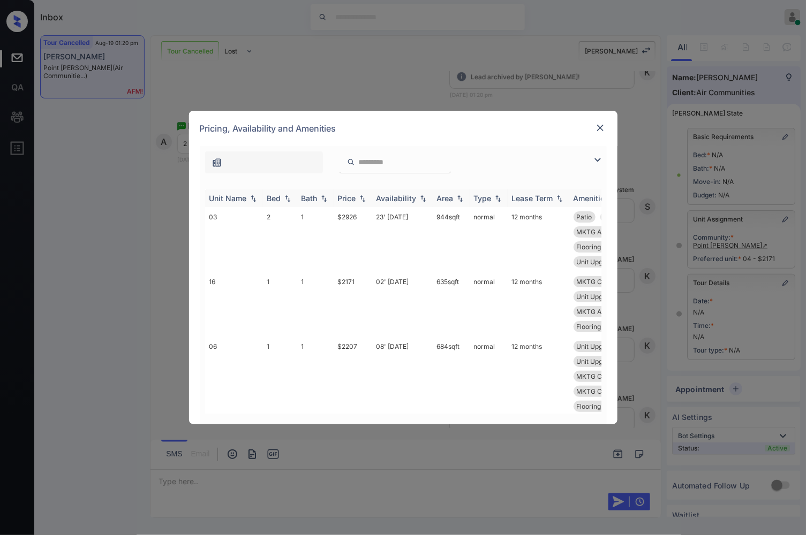
click at [362, 199] on img at bounding box center [362, 198] width 11 height 7
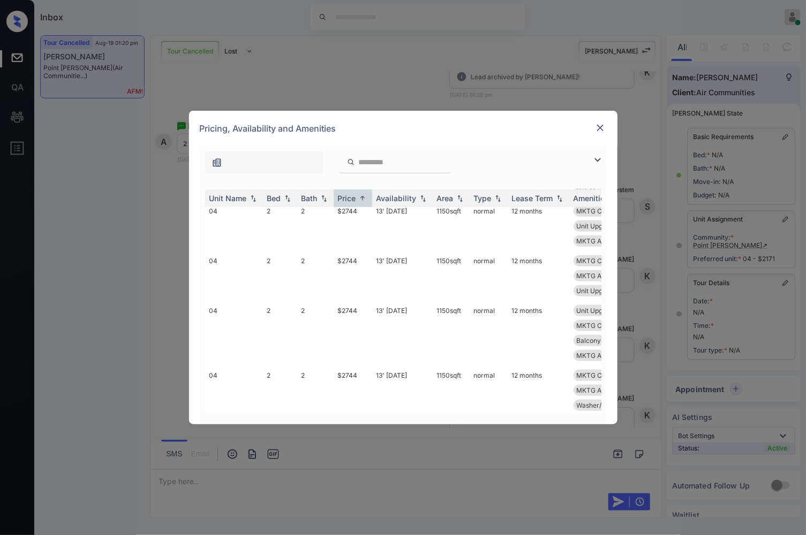
scroll to position [26453, 0]
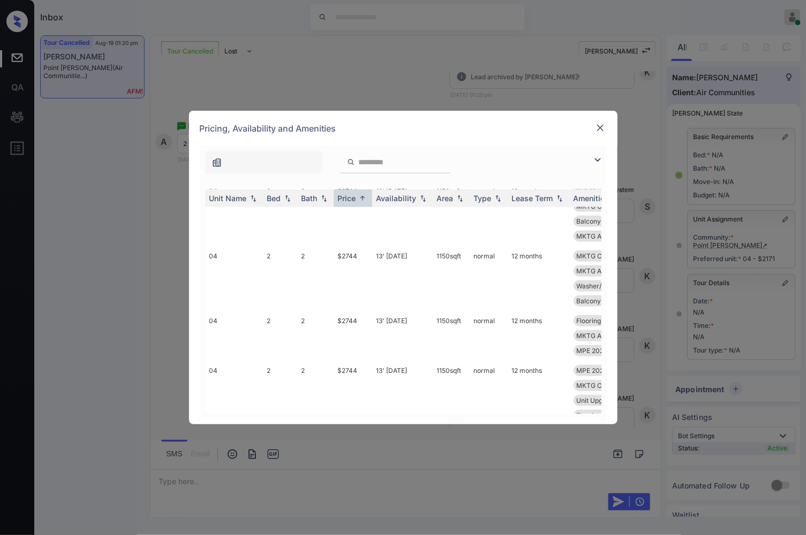
drag, startPoint x: 363, startPoint y: 268, endPoint x: 339, endPoint y: 268, distance: 23.6
click at [339, 132] on td "$2744" at bounding box center [353, 107] width 39 height 50
click at [334, 132] on td "$2744" at bounding box center [353, 107] width 39 height 50
drag, startPoint x: 335, startPoint y: 269, endPoint x: 365, endPoint y: 269, distance: 30.0
click at [365, 132] on td "$2744" at bounding box center [353, 107] width 39 height 50
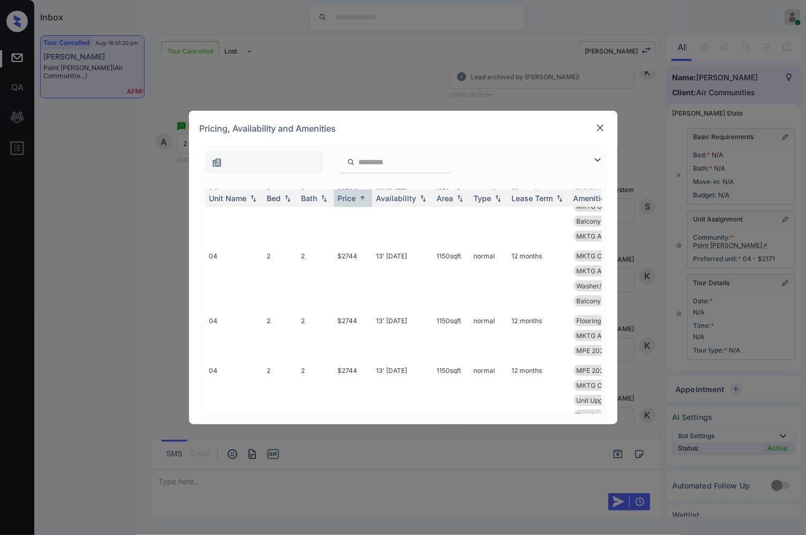
drag, startPoint x: 348, startPoint y: 269, endPoint x: 368, endPoint y: 277, distance: 21.9
copy td "$2744"
click at [360, 132] on td "$2744" at bounding box center [353, 107] width 39 height 50
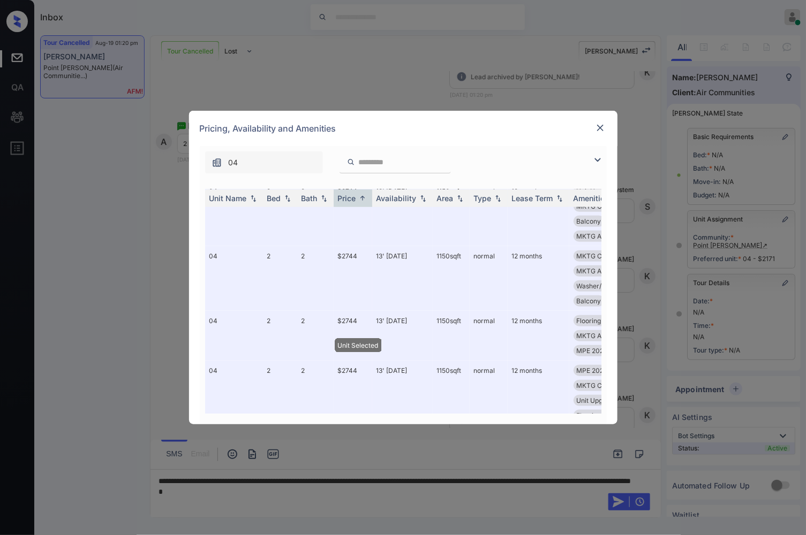
click at [598, 126] on img at bounding box center [600, 128] width 11 height 11
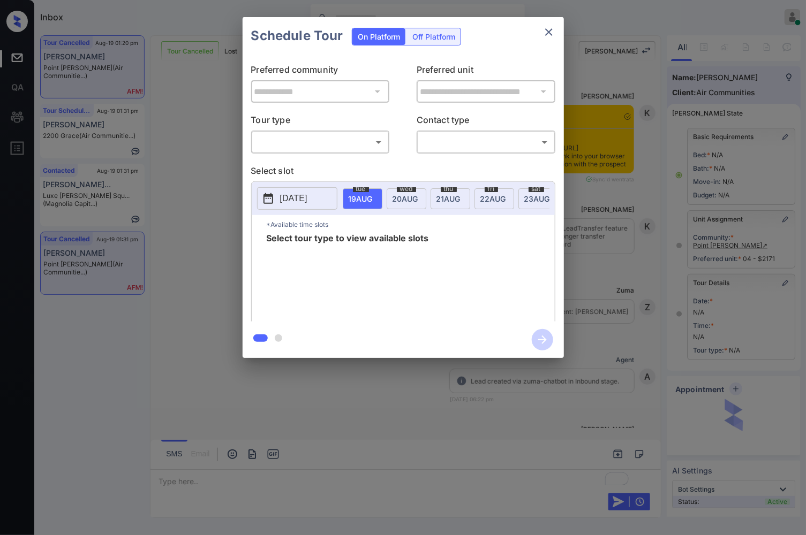
scroll to position [3877, 0]
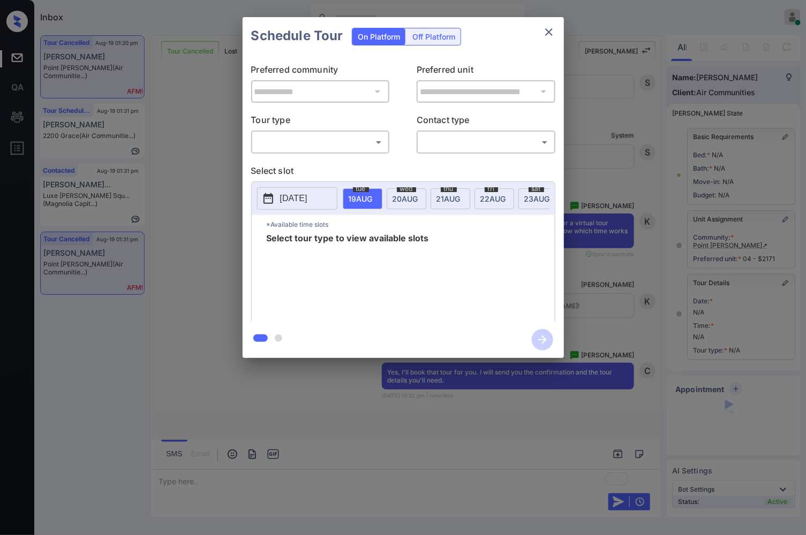
click at [307, 140] on body "Inbox [PERSON_NAME] Online Set yourself offline Set yourself on break Profile S…" at bounding box center [403, 267] width 806 height 535
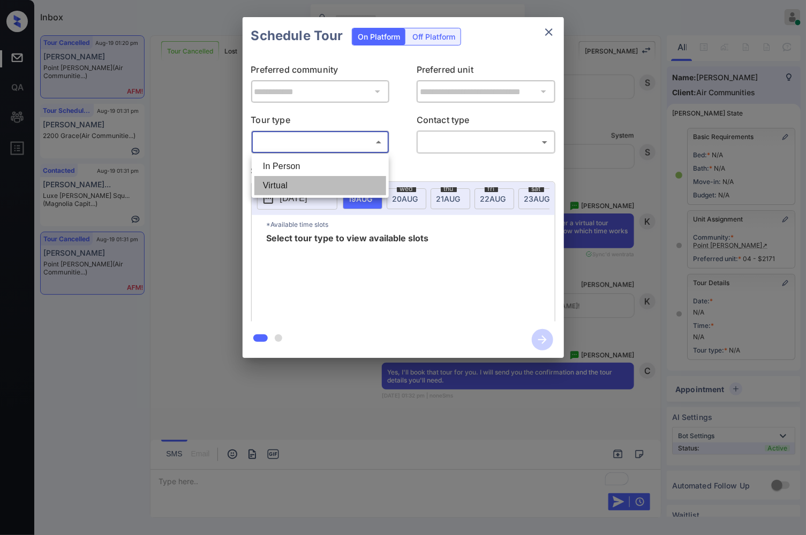
click at [307, 181] on li "Virtual" at bounding box center [320, 185] width 132 height 19
type input "*******"
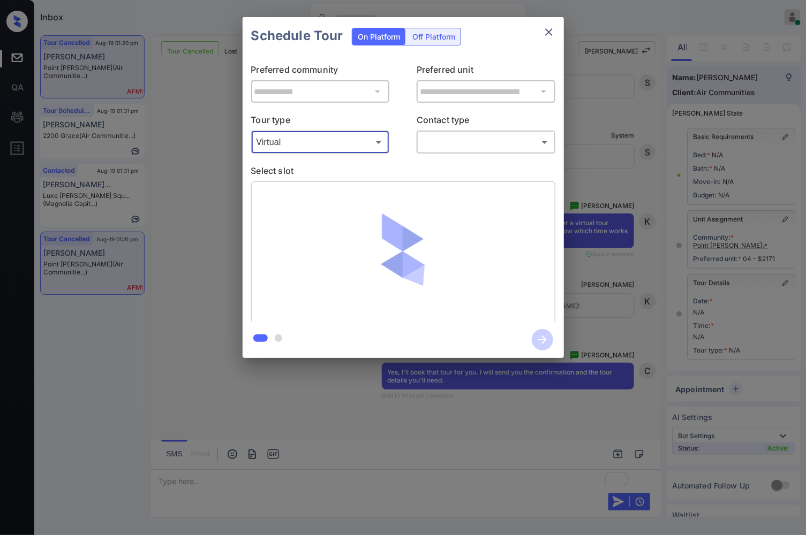
click at [464, 140] on body "Inbox [PERSON_NAME] Online Set yourself offline Set yourself on break Profile S…" at bounding box center [403, 267] width 806 height 535
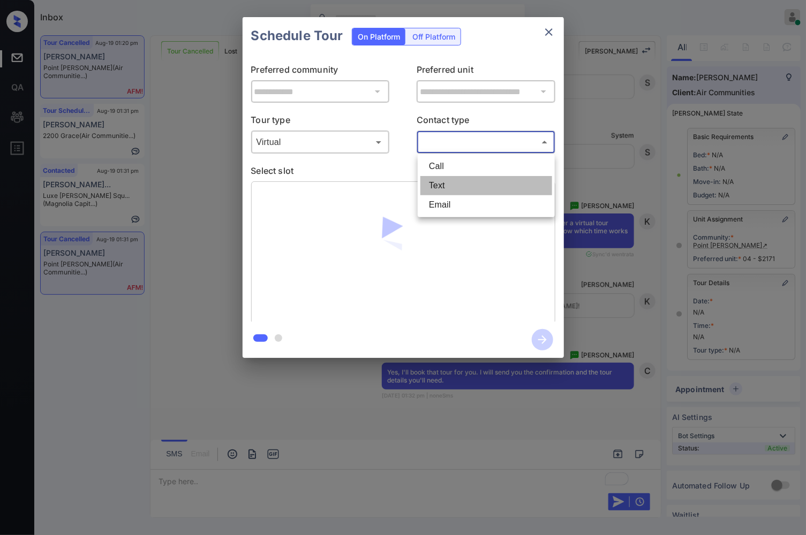
click at [445, 190] on li "Text" at bounding box center [486, 185] width 132 height 19
type input "****"
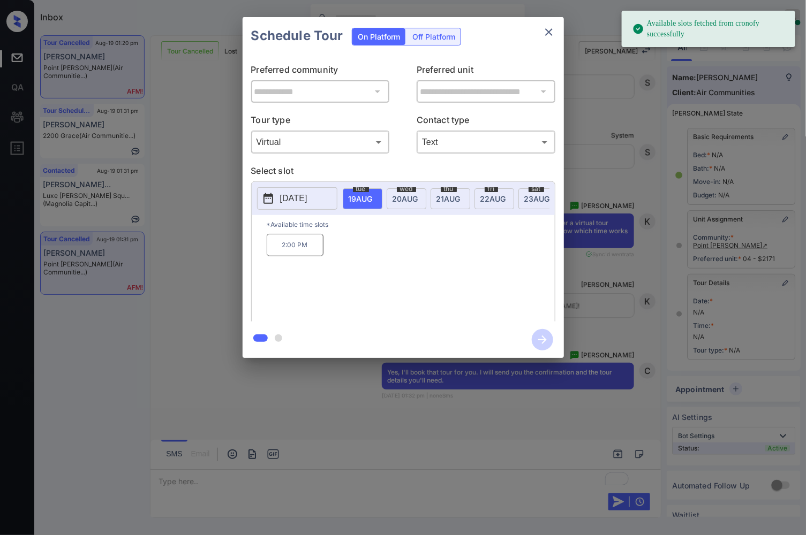
click at [300, 254] on p "2:00 PM" at bounding box center [295, 245] width 57 height 22
click at [548, 337] on icon "button" at bounding box center [542, 339] width 21 height 21
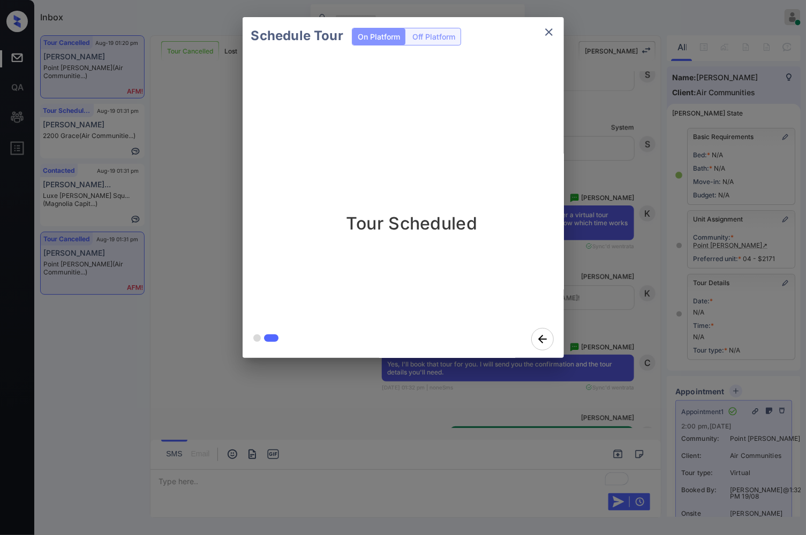
click at [667, 233] on div "Schedule Tour On Platform Off Platform Tour Scheduled" at bounding box center [403, 187] width 806 height 375
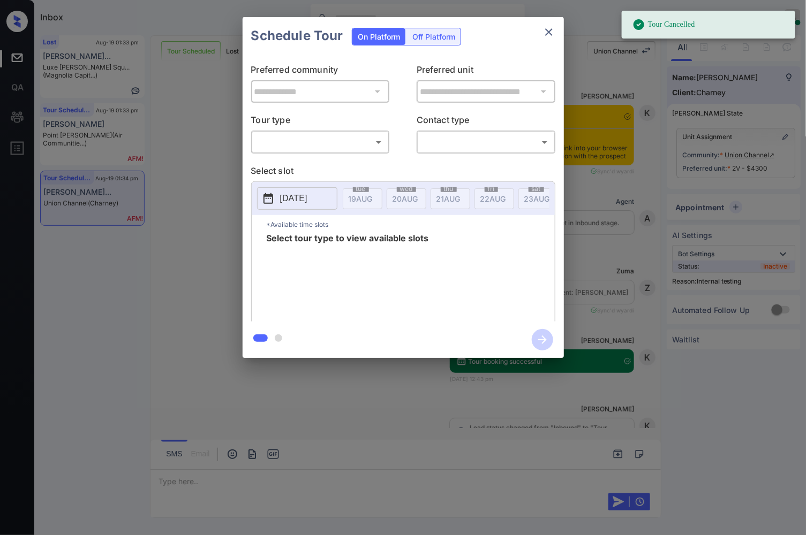
scroll to position [3600, 0]
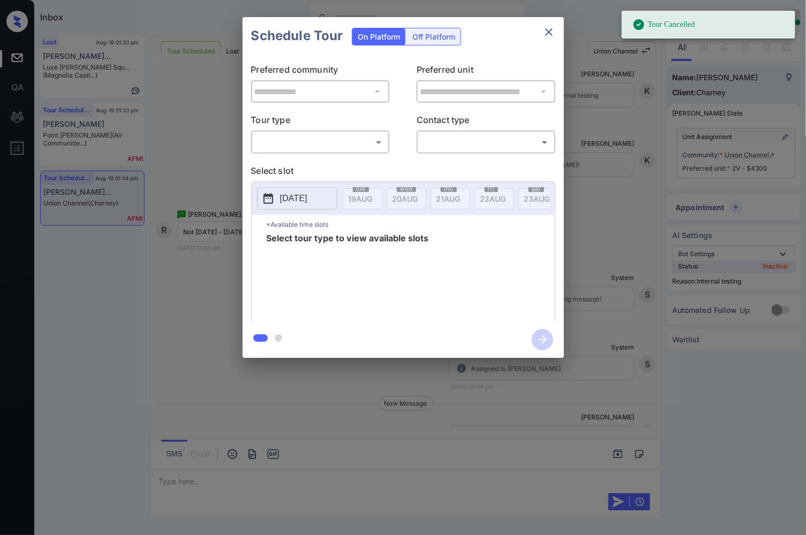
click at [325, 144] on body "Tour Cancelled Inbox [PERSON_NAME] Online Set yourself offline Set yourself on …" at bounding box center [403, 267] width 806 height 535
drag, startPoint x: 325, startPoint y: 162, endPoint x: 367, endPoint y: 162, distance: 42.8
click at [327, 162] on li "In Person" at bounding box center [320, 166] width 132 height 19
type input "********"
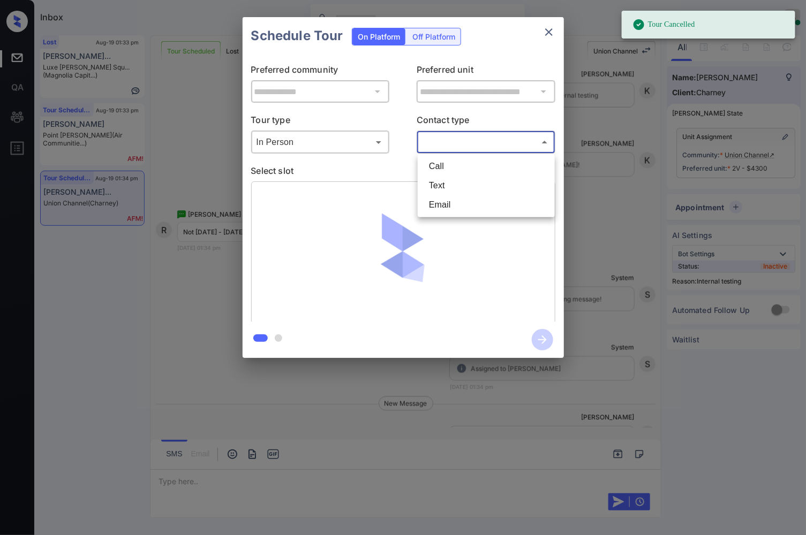
click at [450, 146] on body "Tour Cancelled Inbox Caroline Dacanay Online Set yourself offline Set yourself …" at bounding box center [403, 267] width 806 height 535
click at [442, 189] on li "Text" at bounding box center [486, 185] width 132 height 19
type input "****"
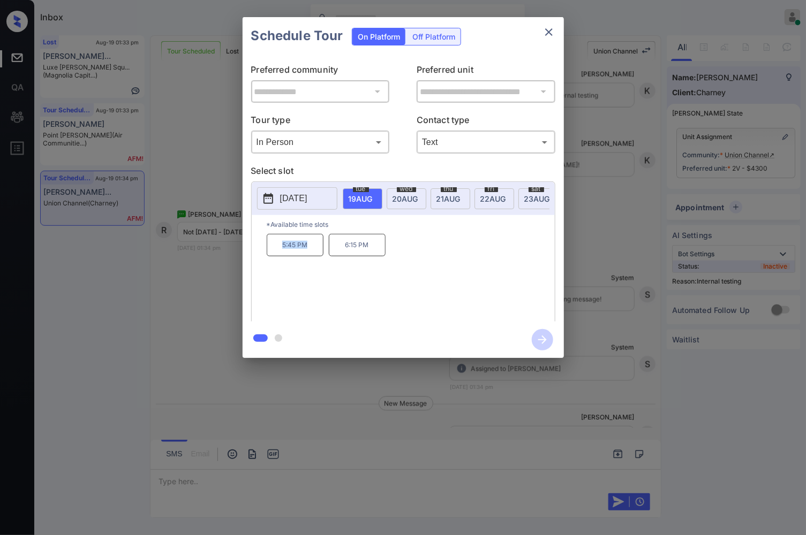
drag, startPoint x: 280, startPoint y: 251, endPoint x: 311, endPoint y: 250, distance: 30.5
click at [311, 250] on p "5:45 PM" at bounding box center [295, 245] width 57 height 22
copy p "5:45 PM"
click at [601, 252] on div "**********" at bounding box center [403, 187] width 806 height 375
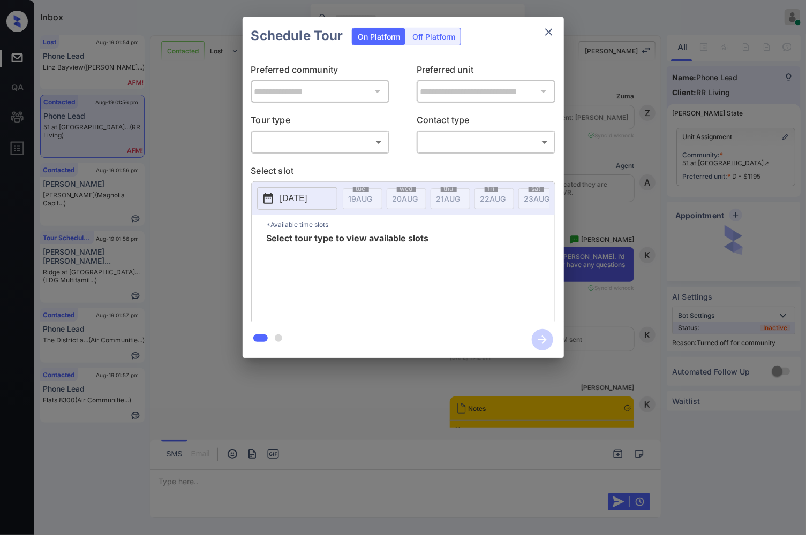
scroll to position [1330, 0]
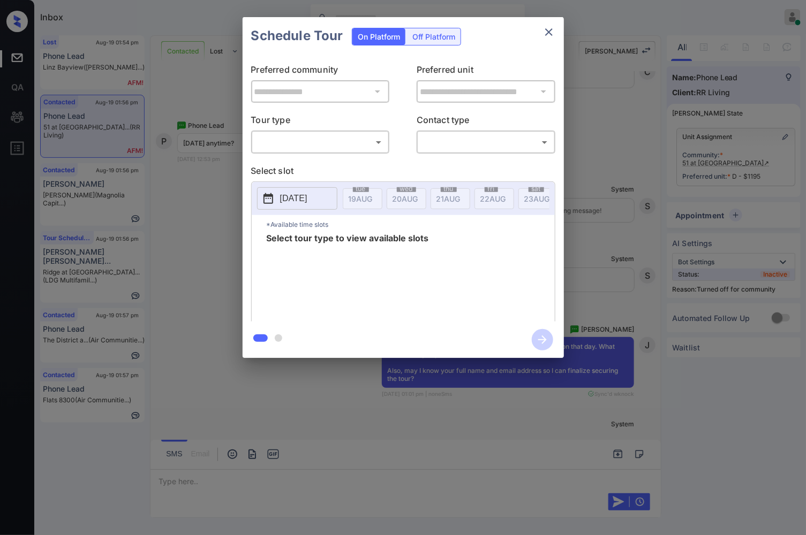
click at [361, 142] on body "Inbox [PERSON_NAME] Online Set yourself offline Set yourself on break Profile S…" at bounding box center [403, 267] width 806 height 535
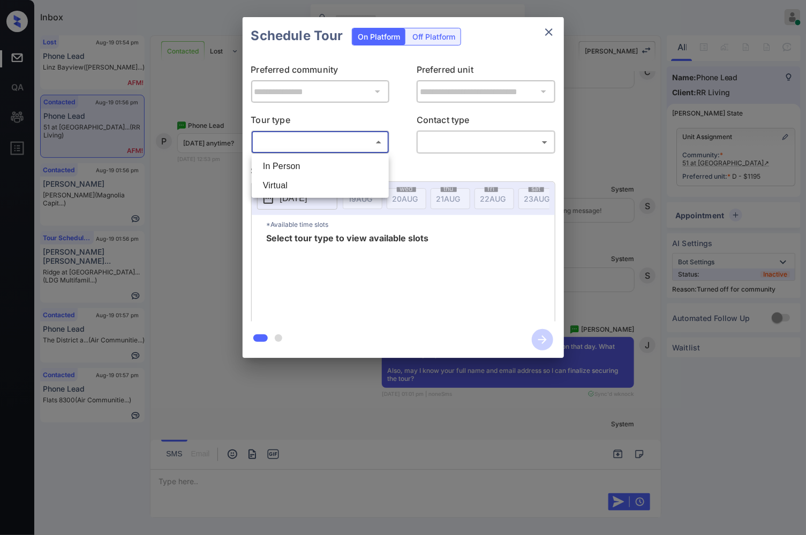
click at [354, 166] on li "In Person" at bounding box center [320, 166] width 132 height 19
type input "********"
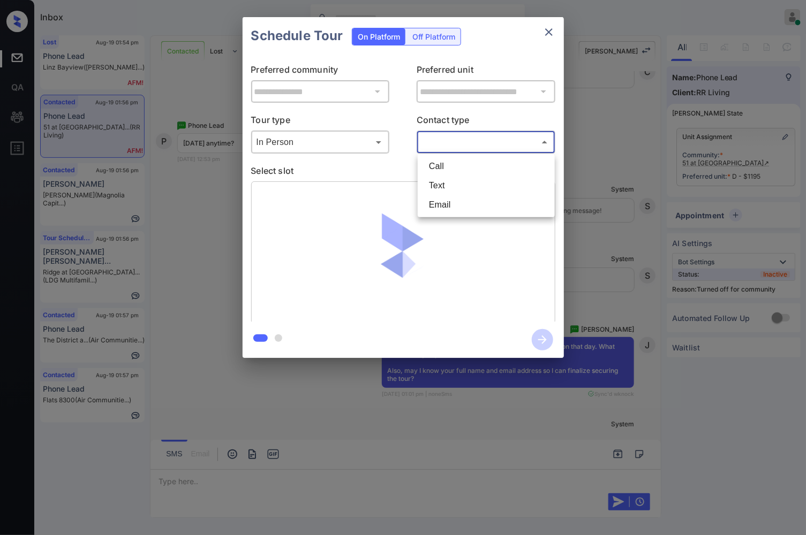
click at [479, 142] on body "Inbox [PERSON_NAME] Online Set yourself offline Set yourself on break Profile S…" at bounding box center [403, 267] width 806 height 535
click at [466, 182] on li "Text" at bounding box center [486, 185] width 132 height 19
type input "****"
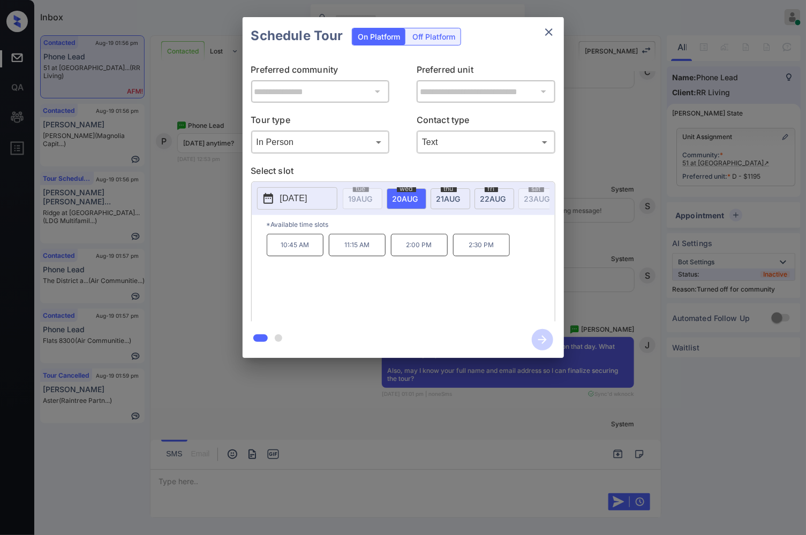
click at [373, 198] on span "[DATE]" at bounding box center [361, 198] width 24 height 9
drag, startPoint x: 252, startPoint y: 418, endPoint x: 253, endPoint y: 428, distance: 10.7
click at [253, 428] on div at bounding box center [403, 267] width 806 height 535
